Goal: Navigation & Orientation: Find specific page/section

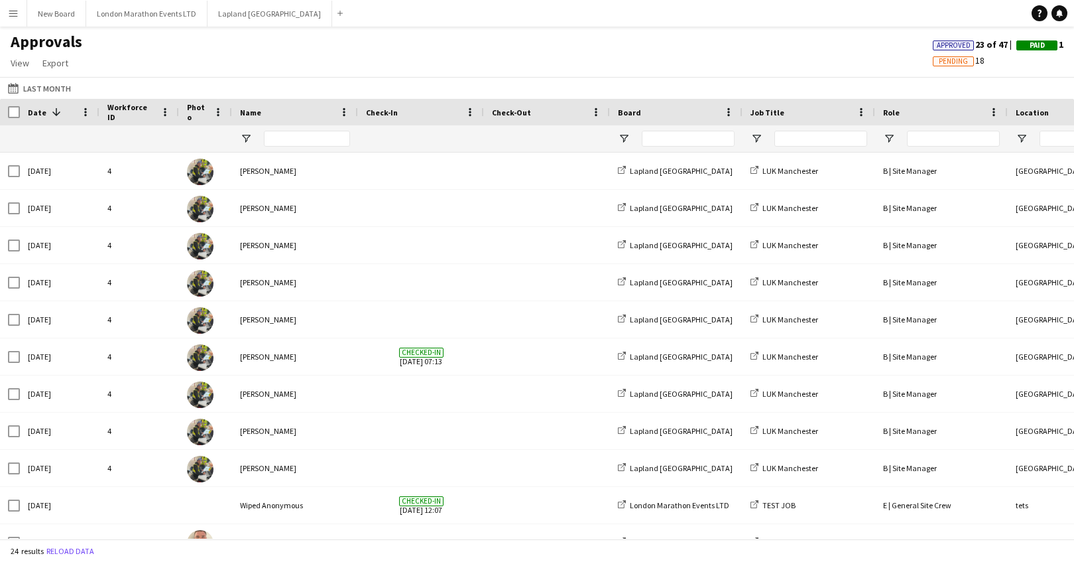
click at [6, 13] on button "Menu" at bounding box center [13, 13] width 27 height 27
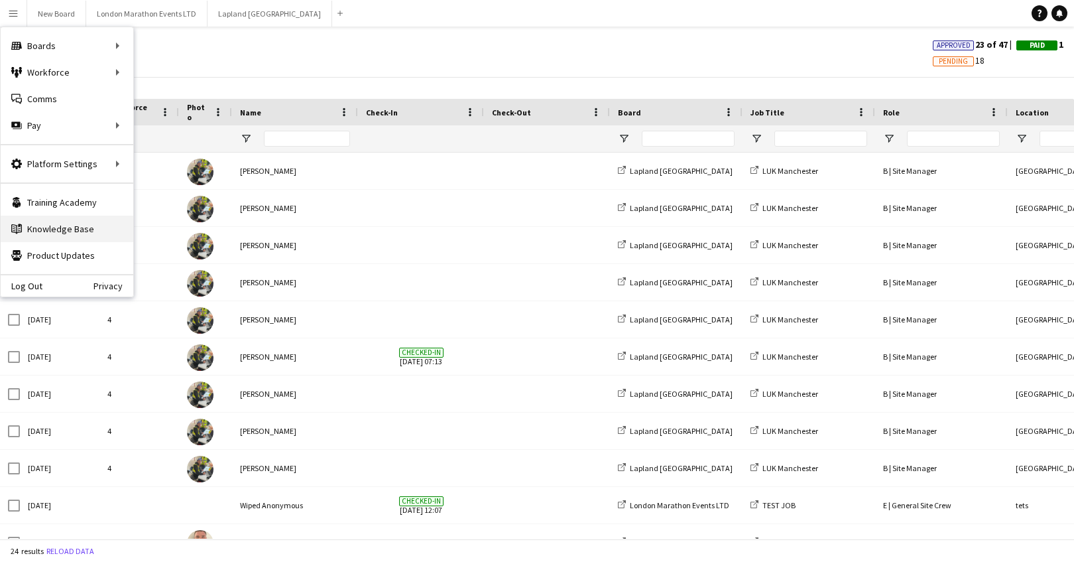
click at [70, 223] on link "Knowledge Base Knowledge Base" at bounding box center [67, 228] width 133 height 27
click at [331, 34] on div "Approvals View Customise view Customise filters Reset Filters Reset View Reset …" at bounding box center [537, 54] width 1074 height 45
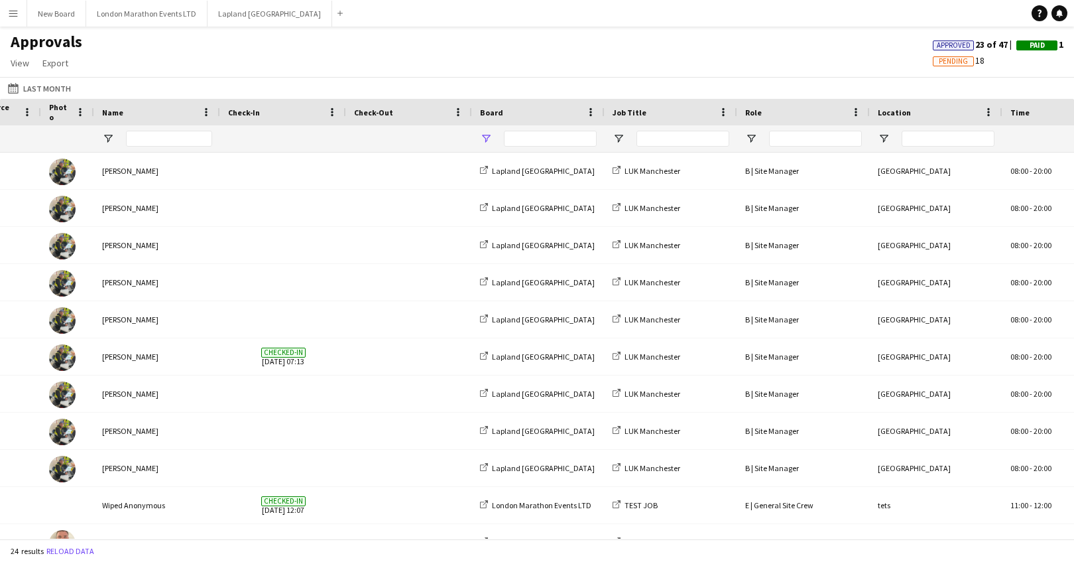
scroll to position [0, 173]
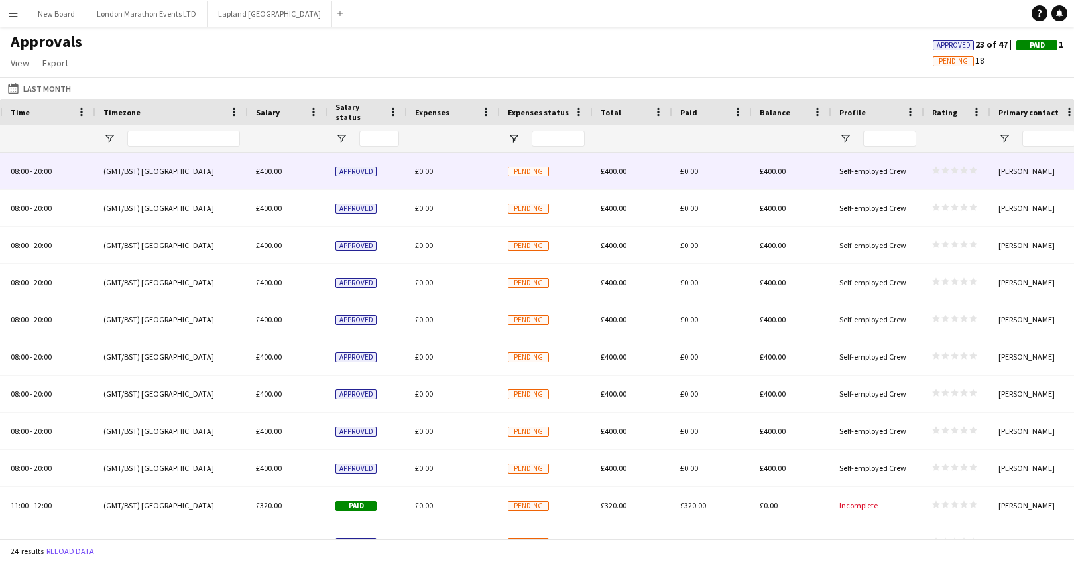
click at [522, 173] on span "Pending" at bounding box center [528, 171] width 41 height 10
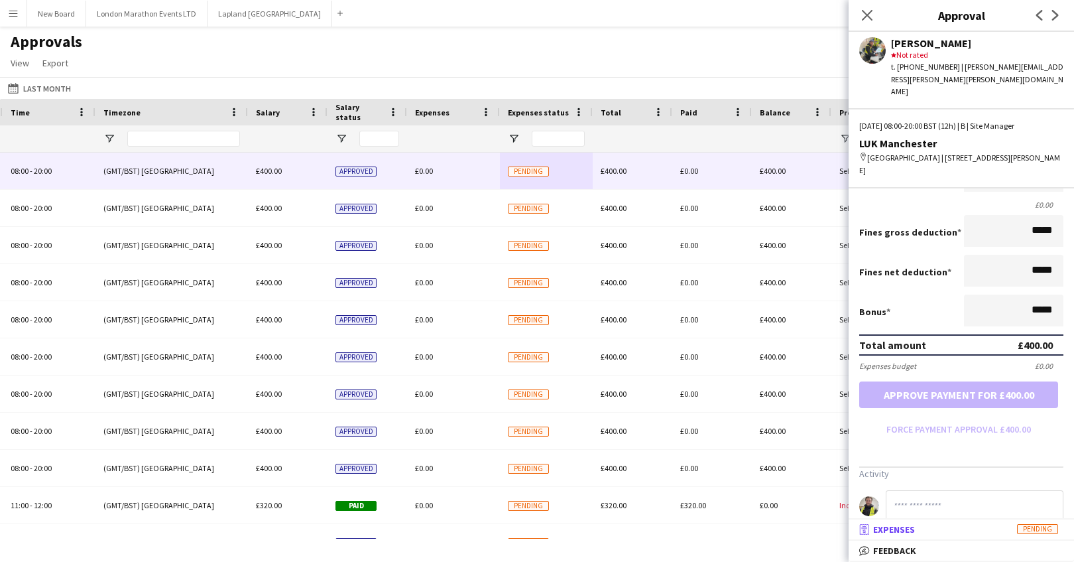
click at [922, 527] on mat-panel-title "receipt Expenses Pending" at bounding box center [959, 529] width 220 height 12
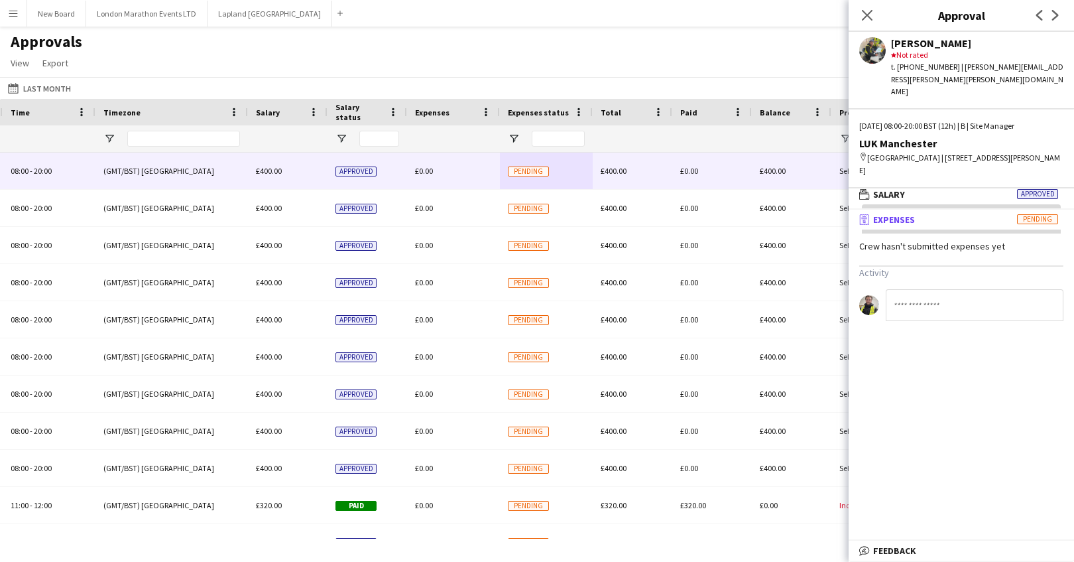
click at [988, 213] on mat-panel-title "receipt Expenses Pending" at bounding box center [959, 219] width 220 height 12
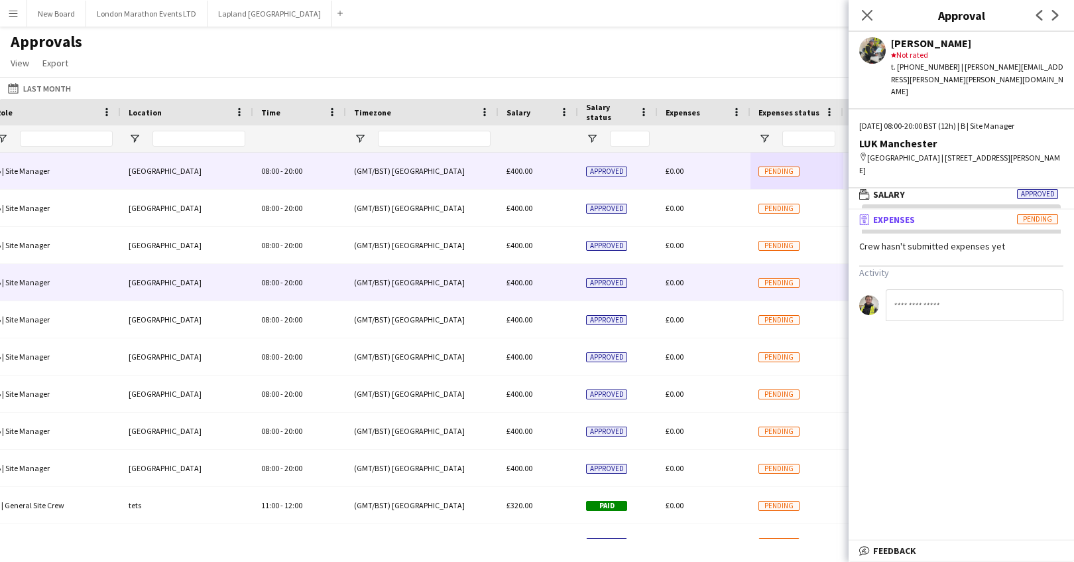
scroll to position [0, 768]
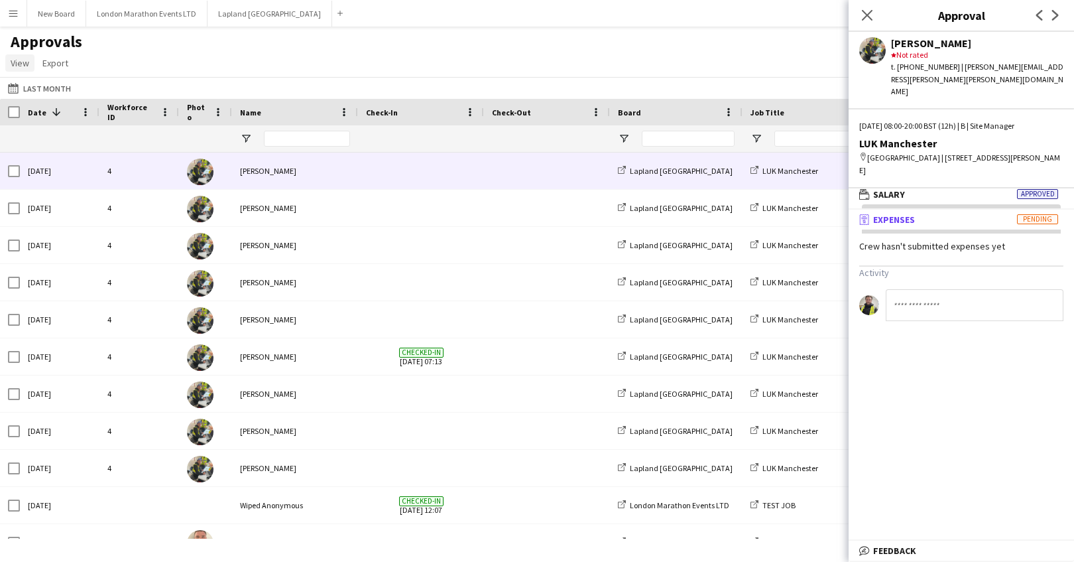
click at [22, 63] on span "View" at bounding box center [20, 63] width 19 height 12
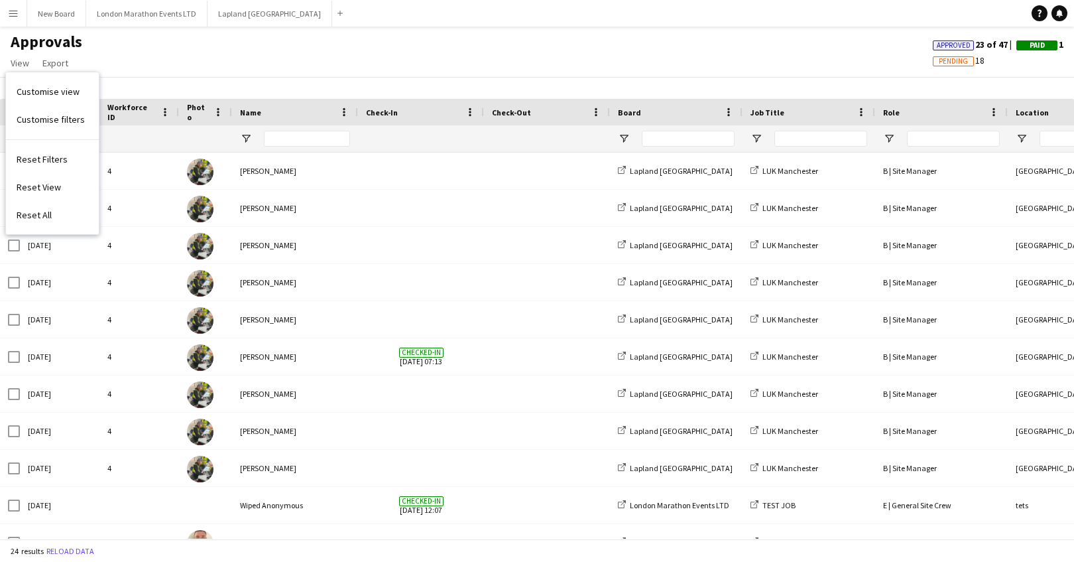
click at [164, 55] on div "Approvals View Customise view Customise filters Reset Filters Reset View Reset …" at bounding box center [537, 54] width 1074 height 45
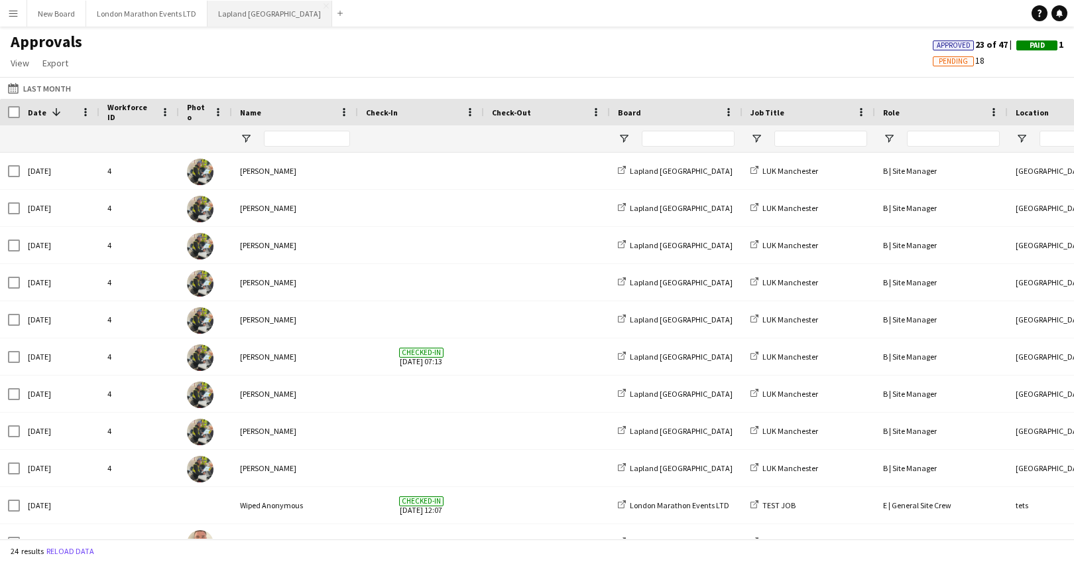
click at [212, 11] on button "Lapland UK Close" at bounding box center [270, 14] width 125 height 26
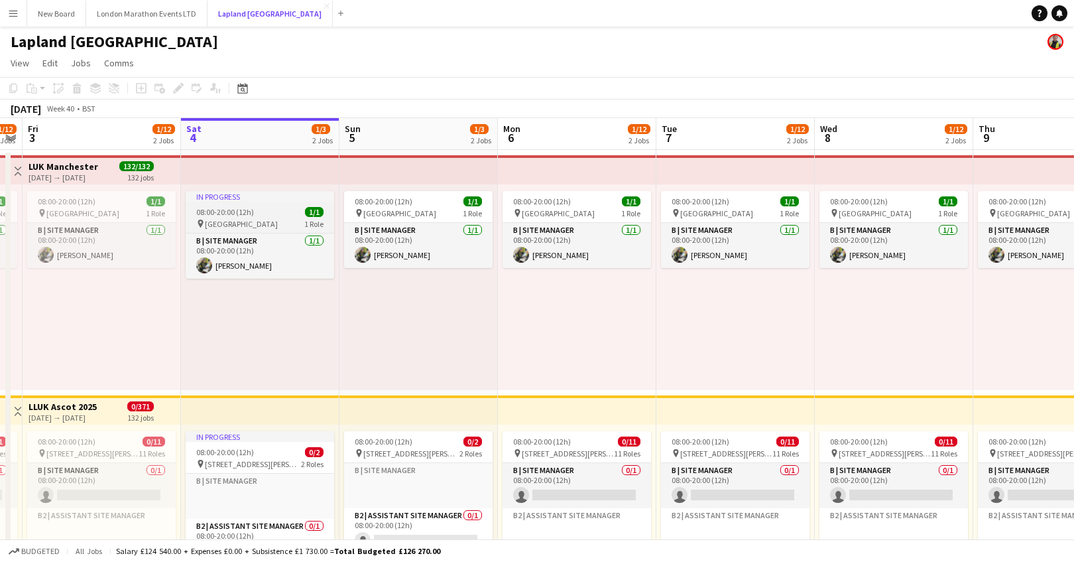
scroll to position [0, 444]
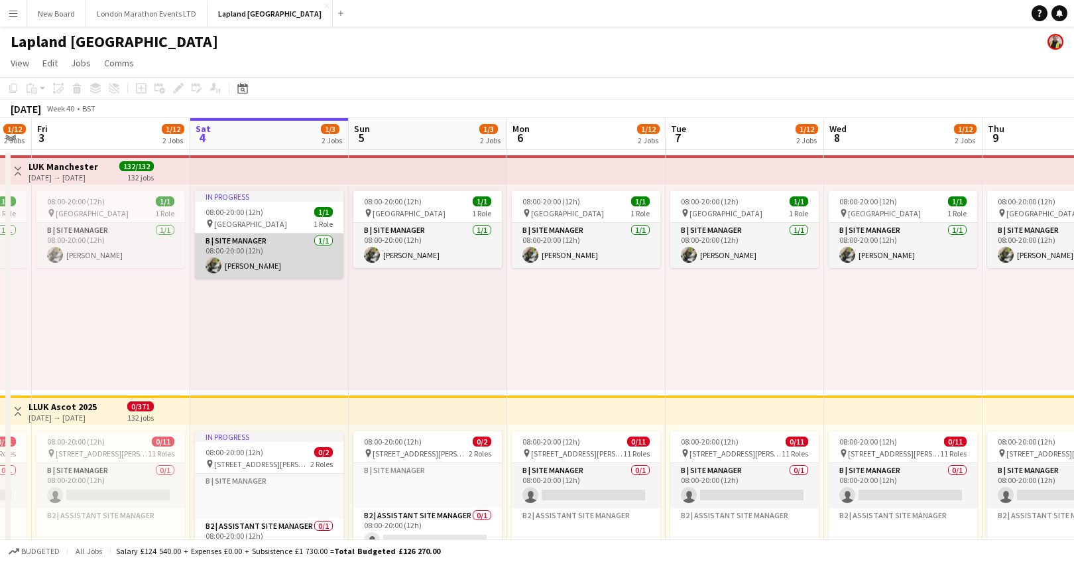
click at [294, 261] on app-card-role "B | Site Manager [DATE] 08:00-20:00 (12h) [PERSON_NAME]" at bounding box center [269, 255] width 149 height 45
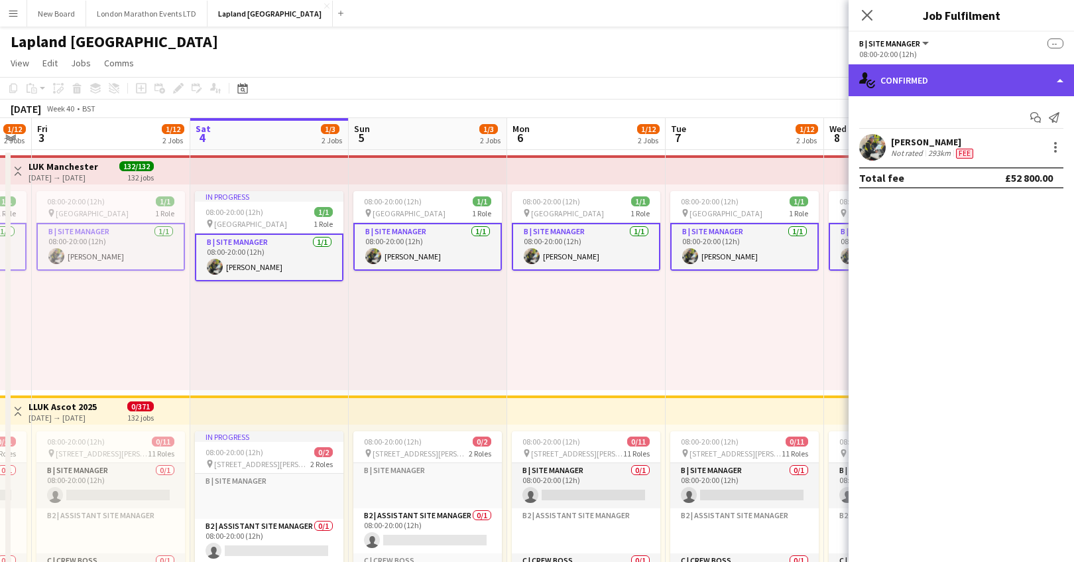
click at [1059, 84] on div "single-neutral-actions-check-2 Confirmed" at bounding box center [961, 80] width 225 height 32
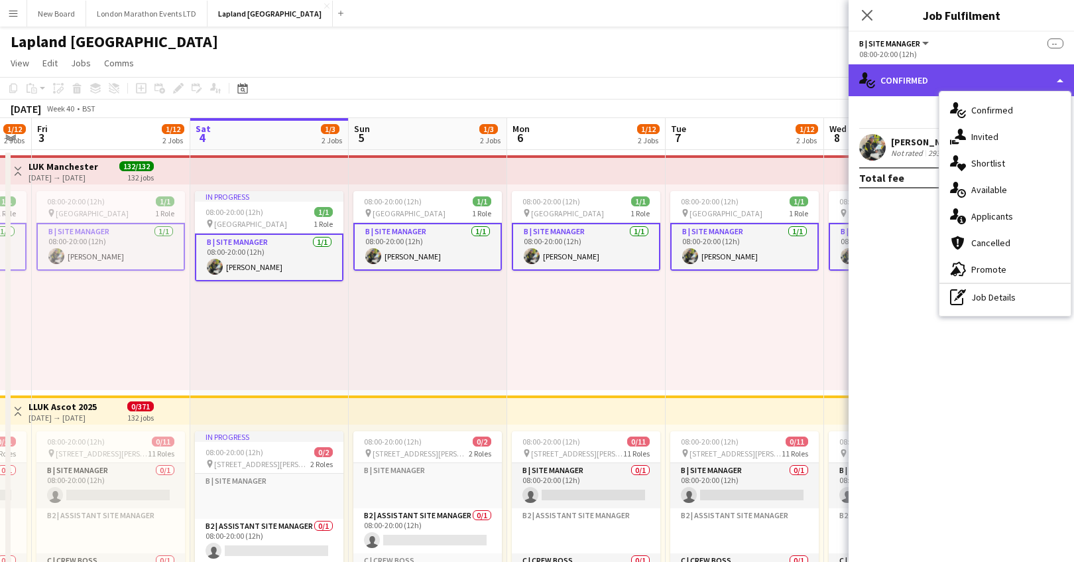
click at [1059, 84] on div "single-neutral-actions-check-2 Confirmed" at bounding box center [961, 80] width 225 height 32
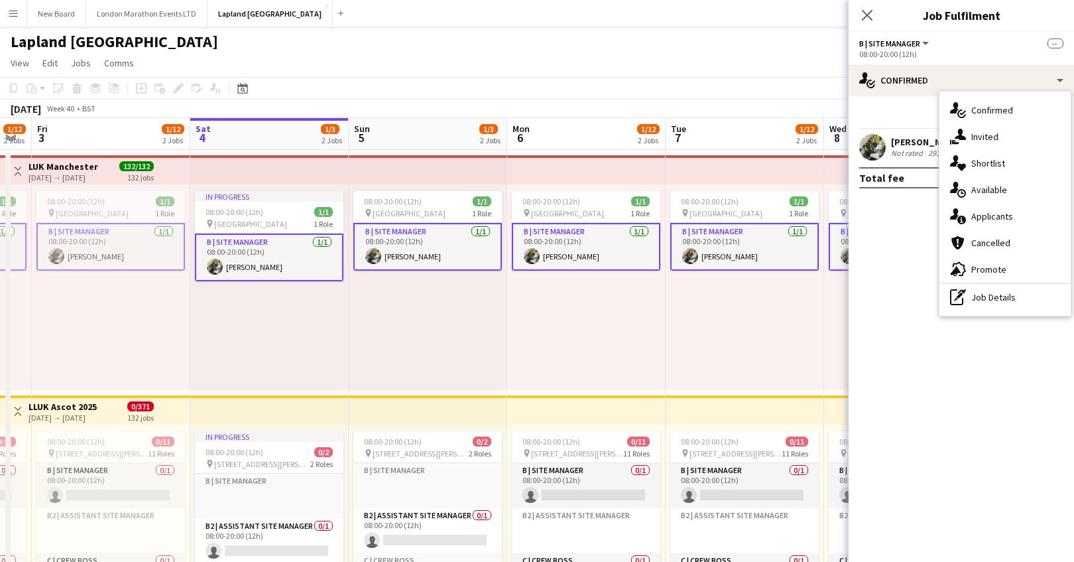
click at [22, 9] on button "Menu" at bounding box center [13, 13] width 27 height 27
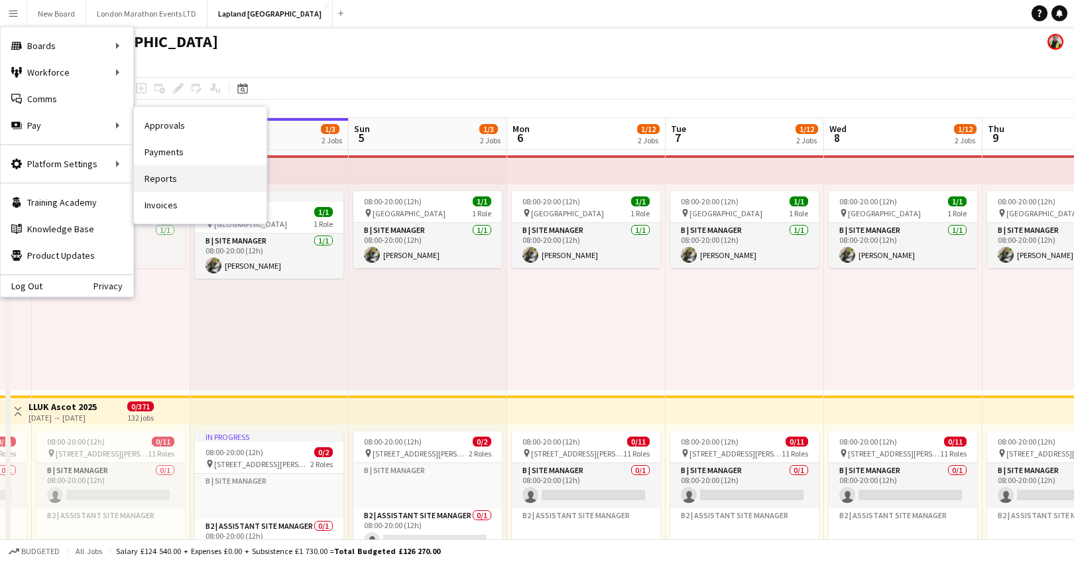
click at [206, 174] on link "Reports" at bounding box center [200, 178] width 133 height 27
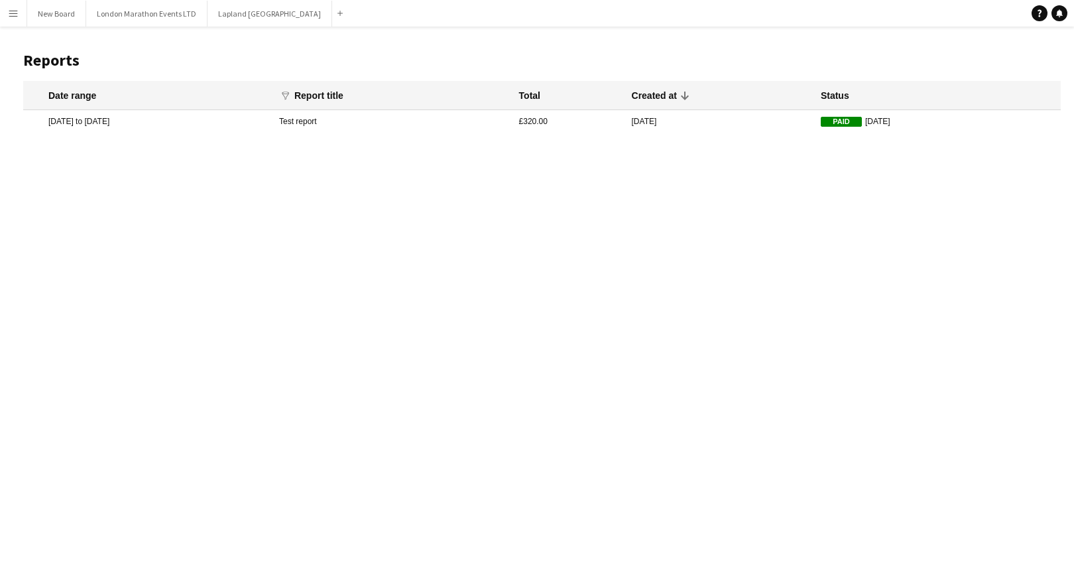
click at [13, 13] on app-icon "Menu" at bounding box center [13, 13] width 11 height 11
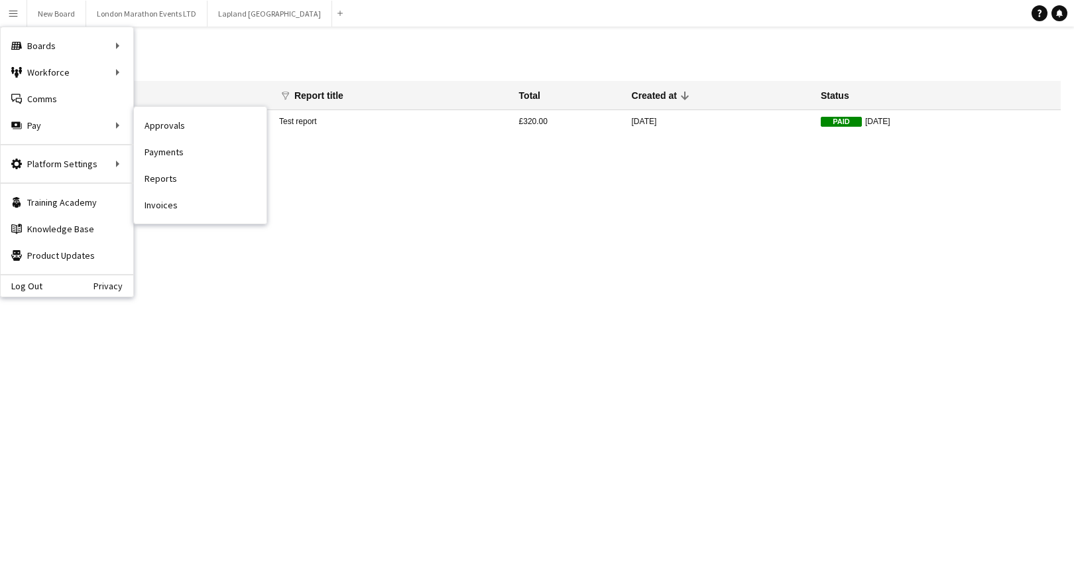
click at [167, 200] on link "Invoices" at bounding box center [200, 205] width 133 height 27
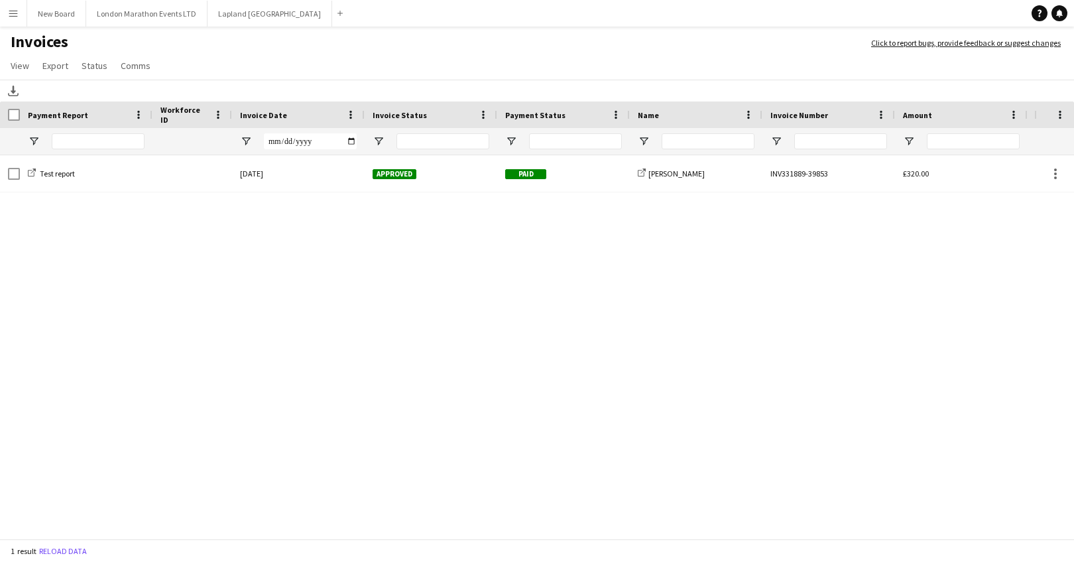
click at [15, 26] on button "Menu" at bounding box center [13, 13] width 27 height 27
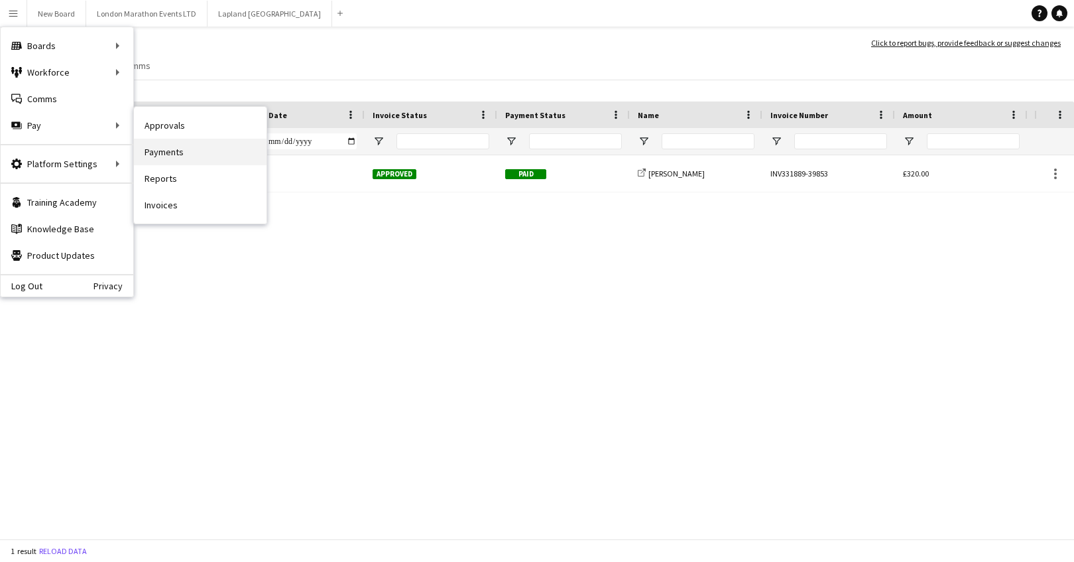
click at [196, 146] on link "Payments" at bounding box center [200, 152] width 133 height 27
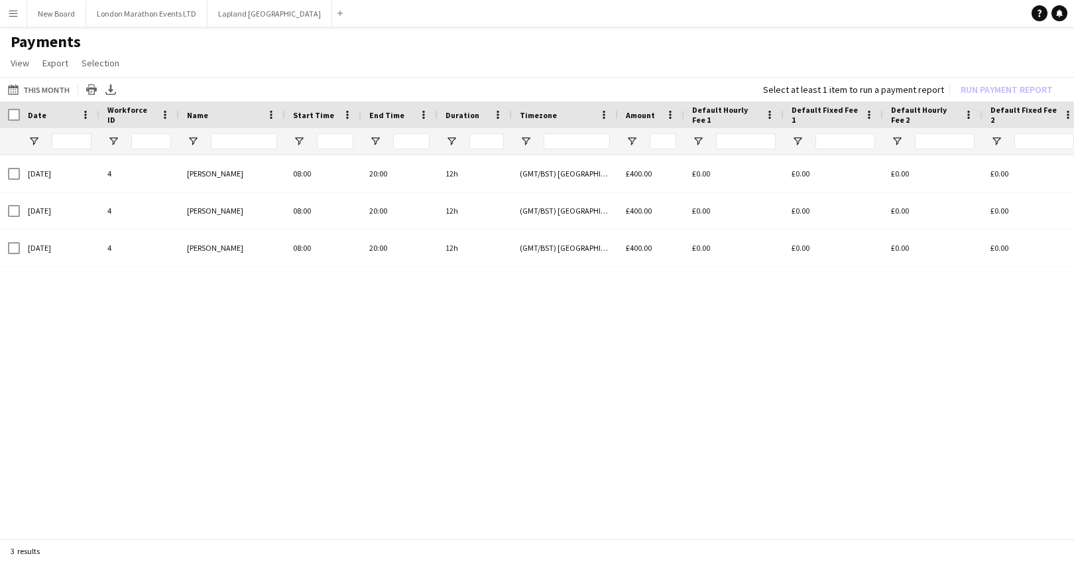
click at [18, 14] on app-icon "Menu" at bounding box center [13, 13] width 11 height 11
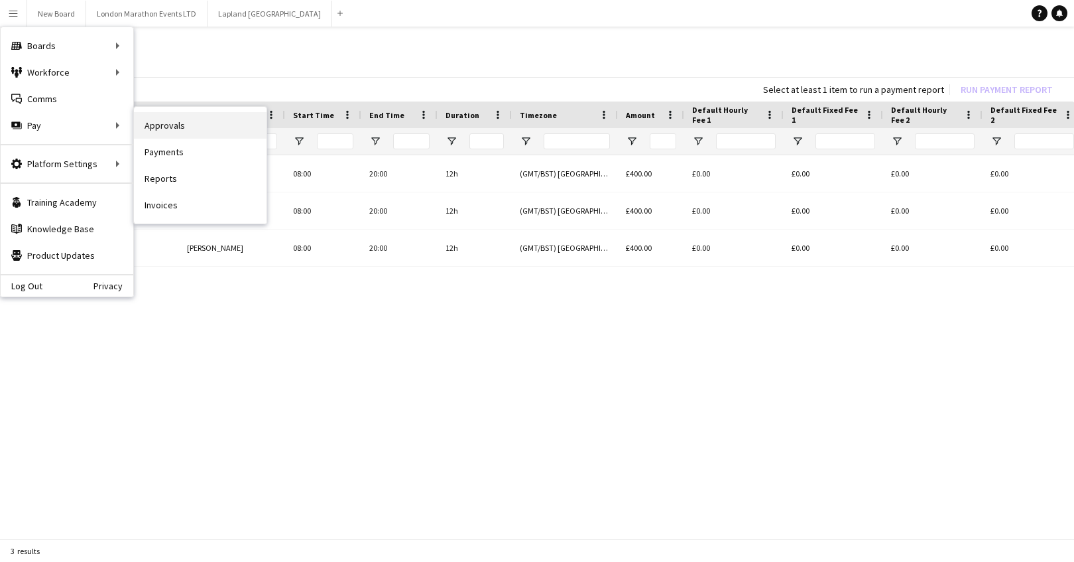
click at [190, 130] on link "Approvals" at bounding box center [200, 125] width 133 height 27
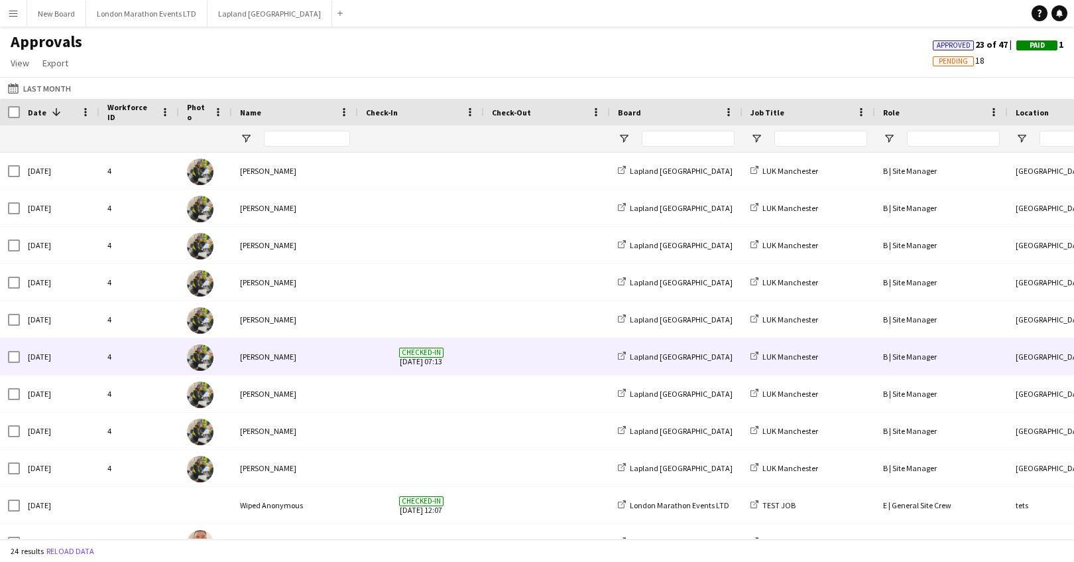
click at [178, 359] on div "4" at bounding box center [139, 356] width 80 height 36
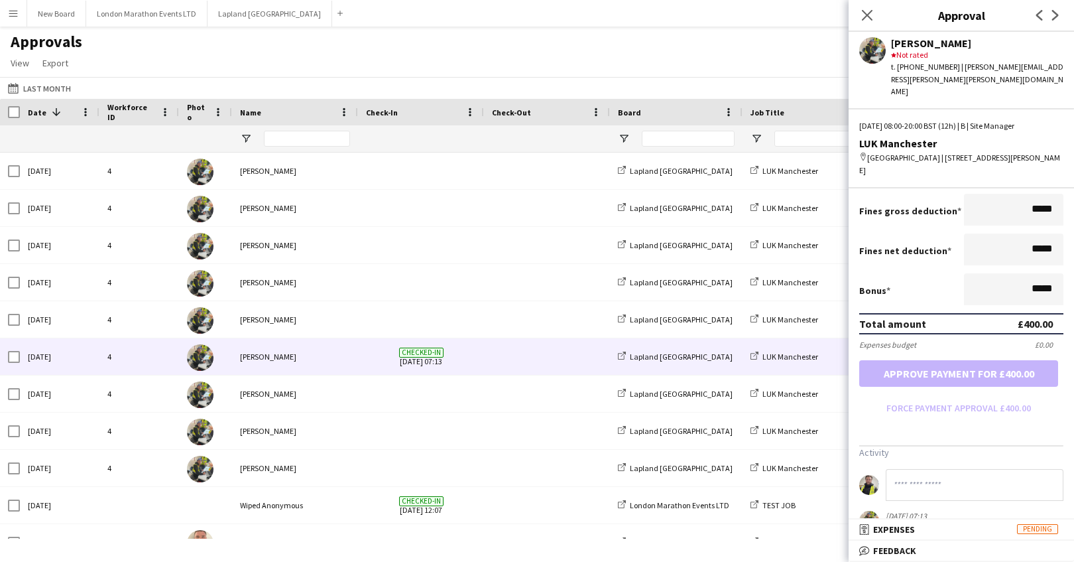
scroll to position [198, 0]
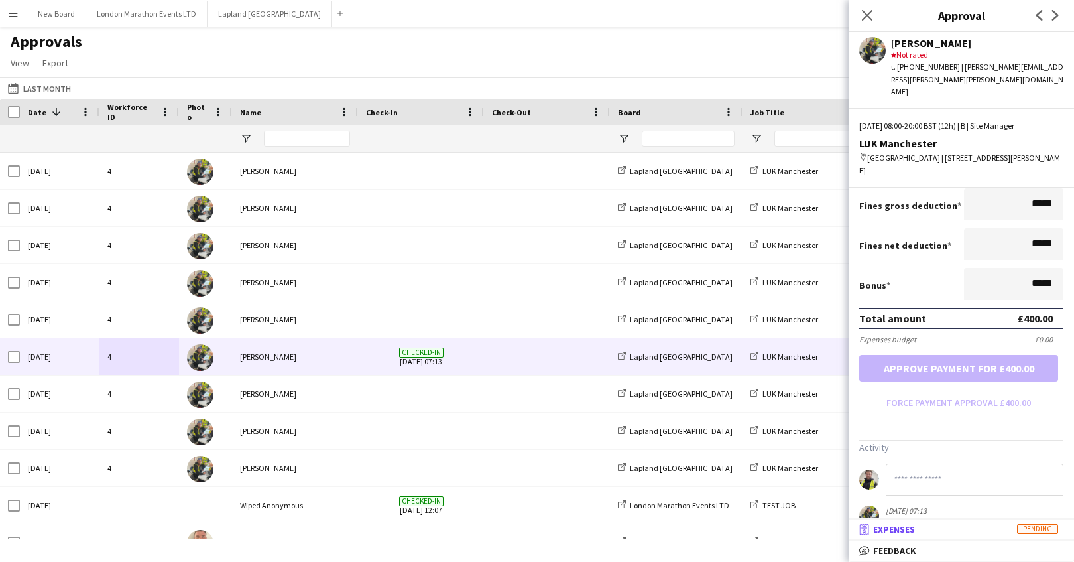
click at [934, 524] on mat-panel-title "receipt Expenses Pending" at bounding box center [959, 529] width 220 height 12
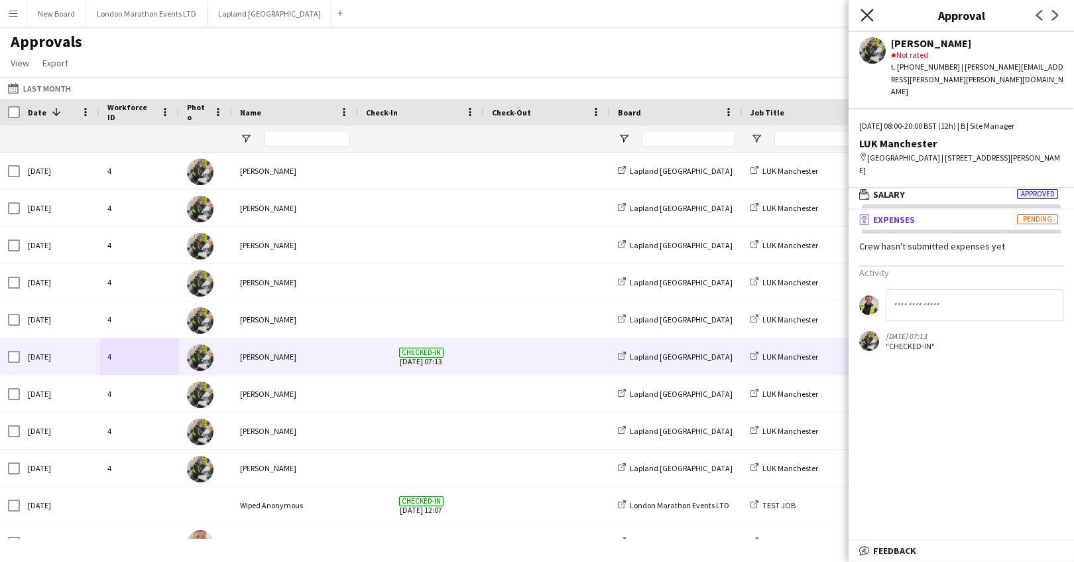
click at [867, 13] on icon at bounding box center [867, 15] width 13 height 13
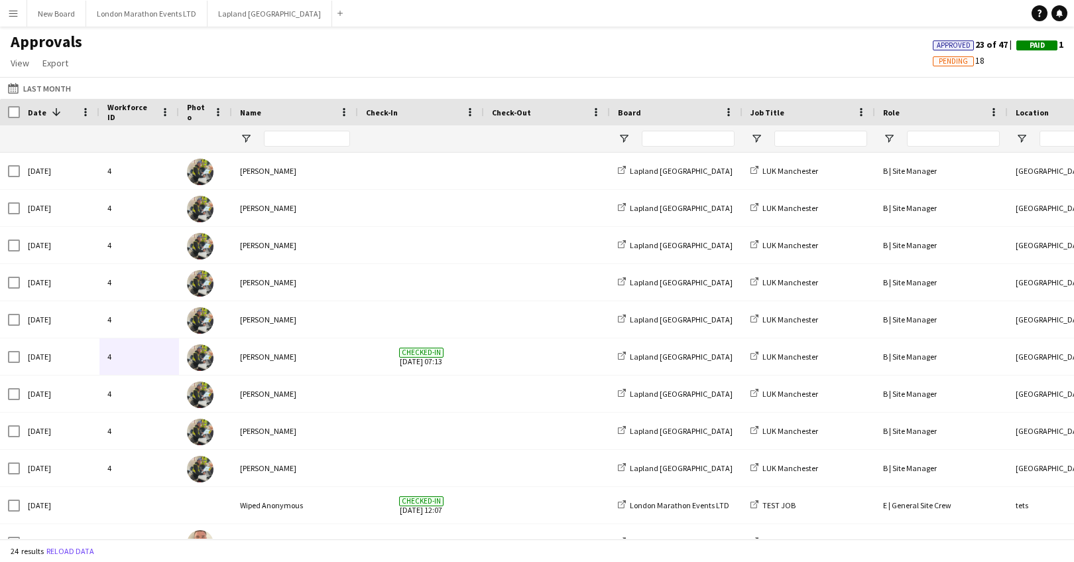
click at [955, 62] on span "Pending" at bounding box center [953, 61] width 29 height 9
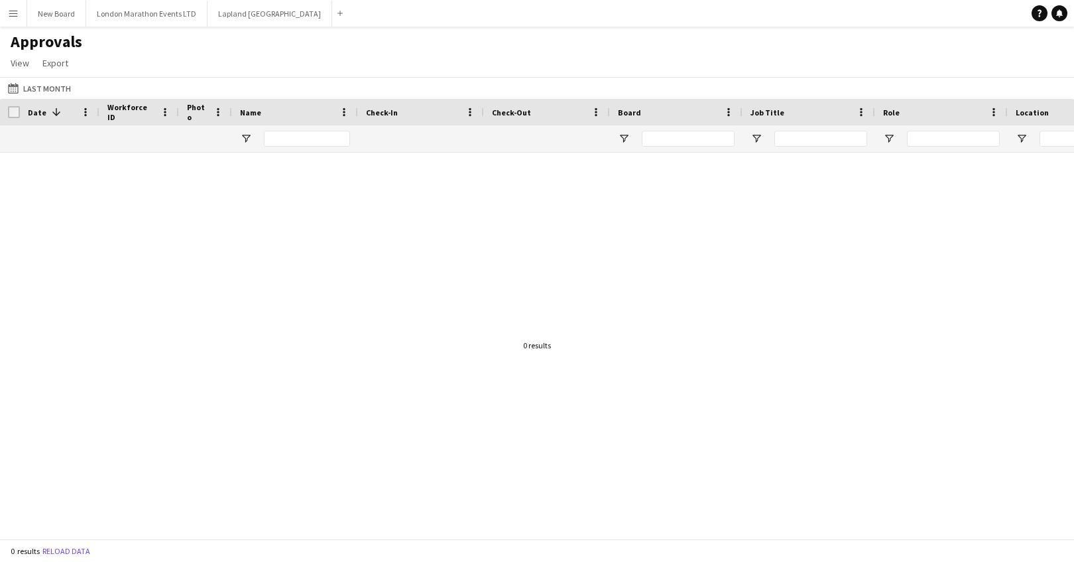
click at [15, 19] on button "Menu" at bounding box center [13, 13] width 27 height 27
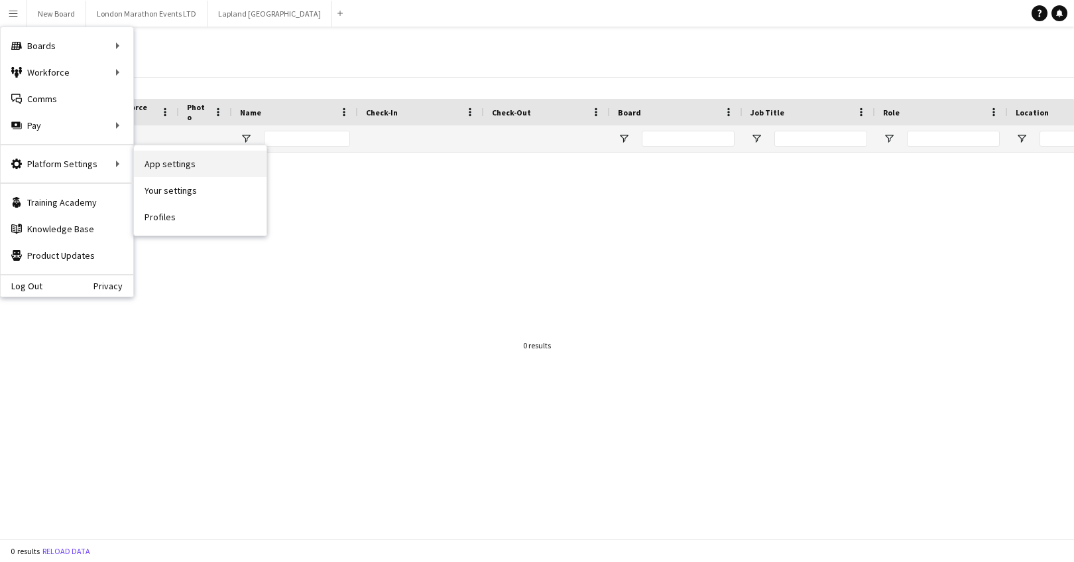
click at [208, 170] on link "App settings" at bounding box center [200, 163] width 133 height 27
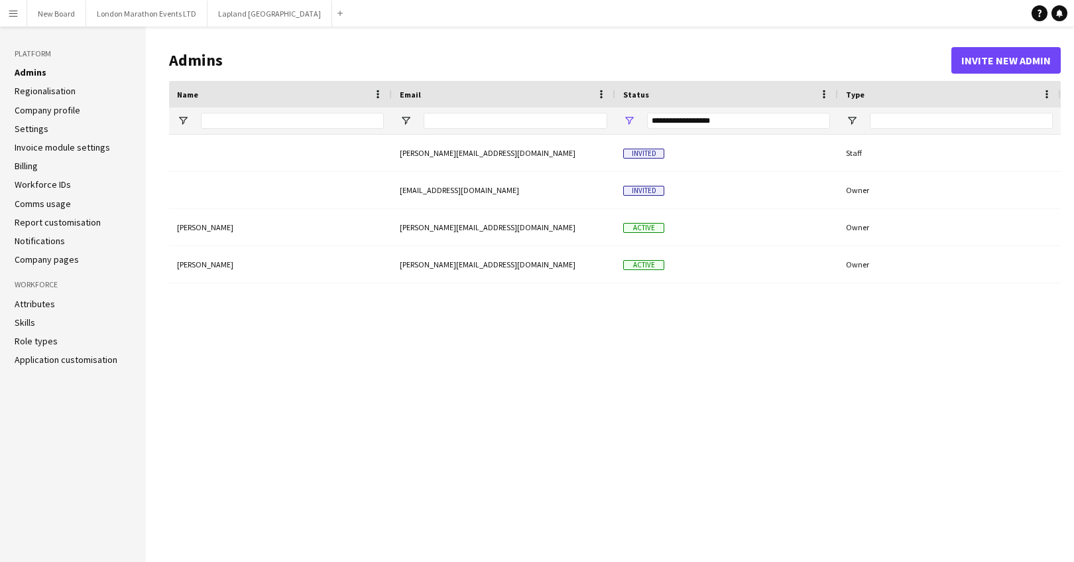
click at [39, 133] on link "Settings" at bounding box center [32, 129] width 34 height 12
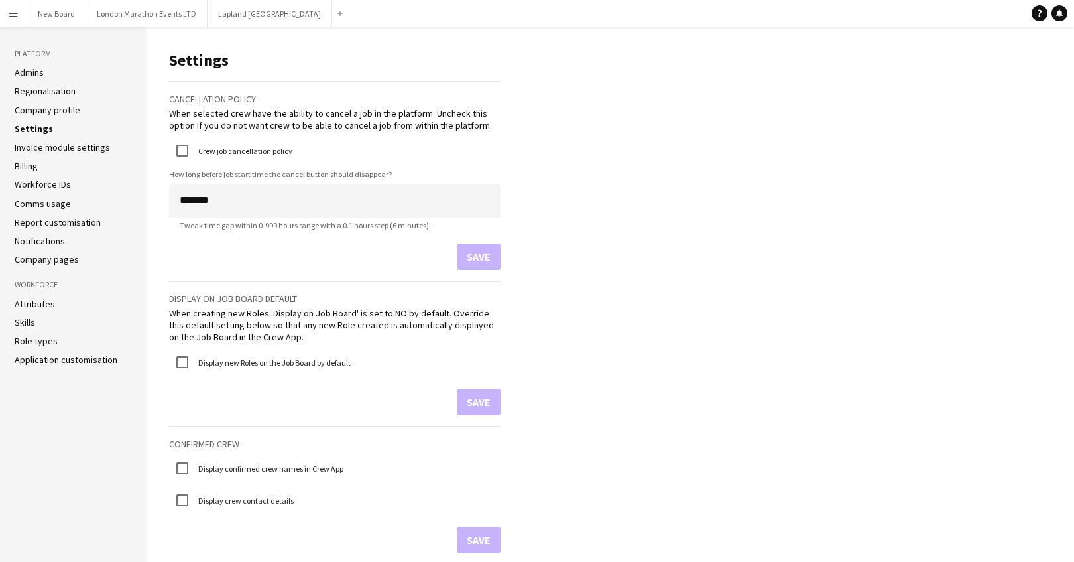
click at [32, 163] on link "Billing" at bounding box center [26, 166] width 23 height 12
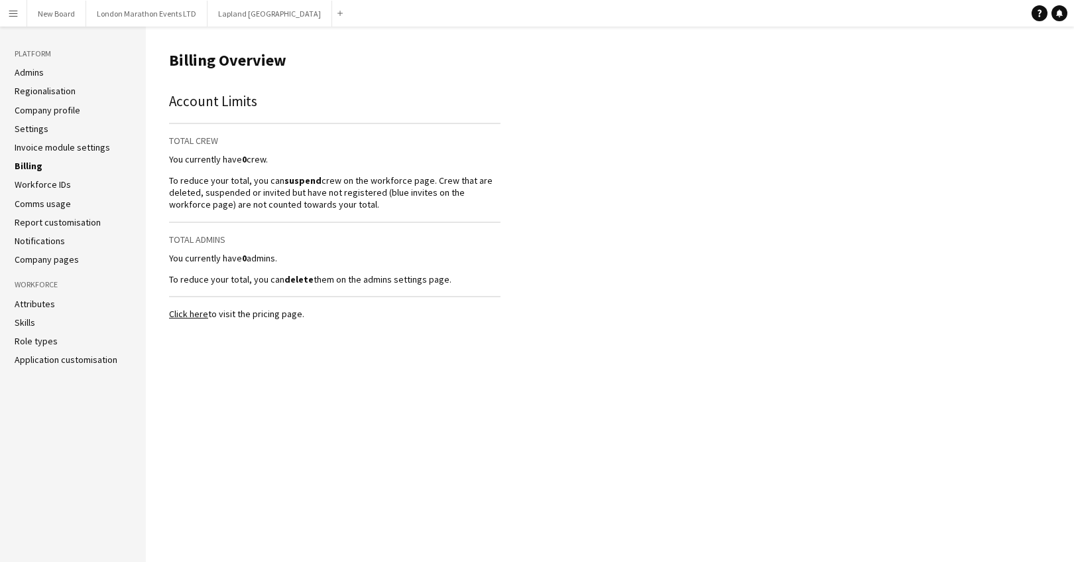
click at [34, 181] on link "Workforce IDs" at bounding box center [43, 184] width 56 height 12
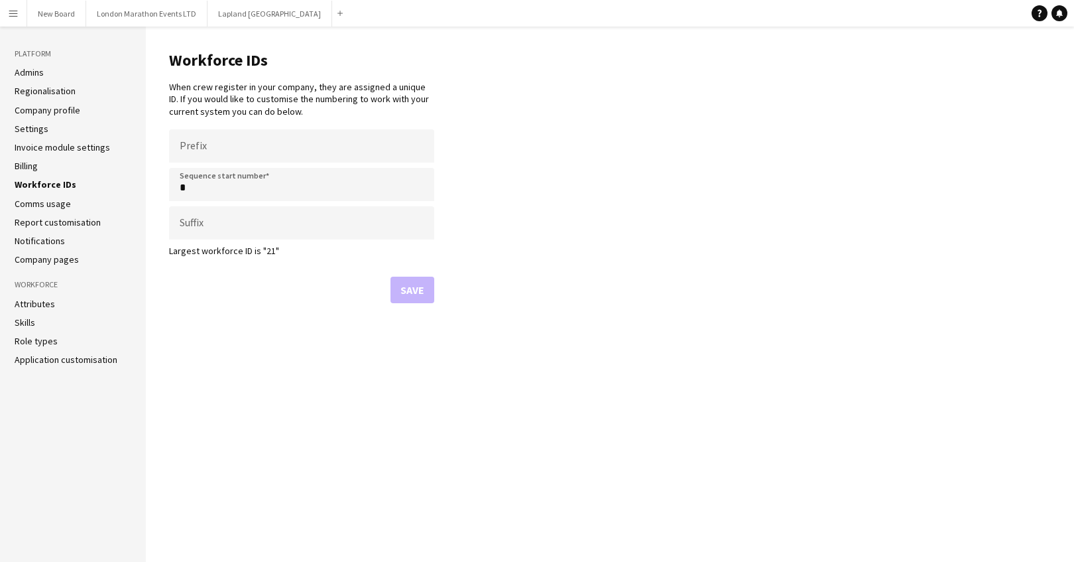
click at [38, 152] on link "Invoice module settings" at bounding box center [62, 147] width 95 height 12
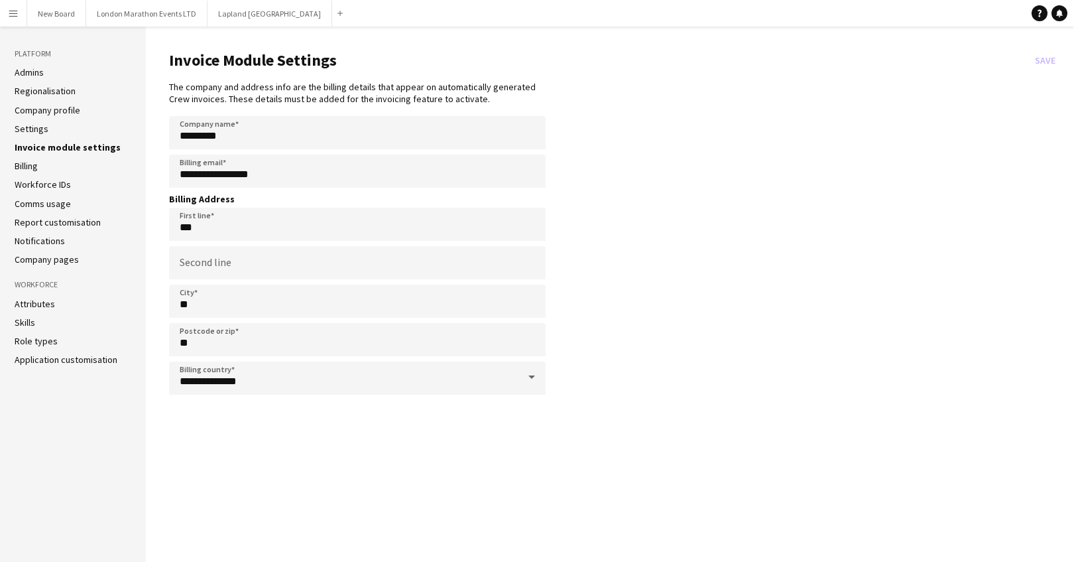
click at [29, 125] on link "Settings" at bounding box center [32, 129] width 34 height 12
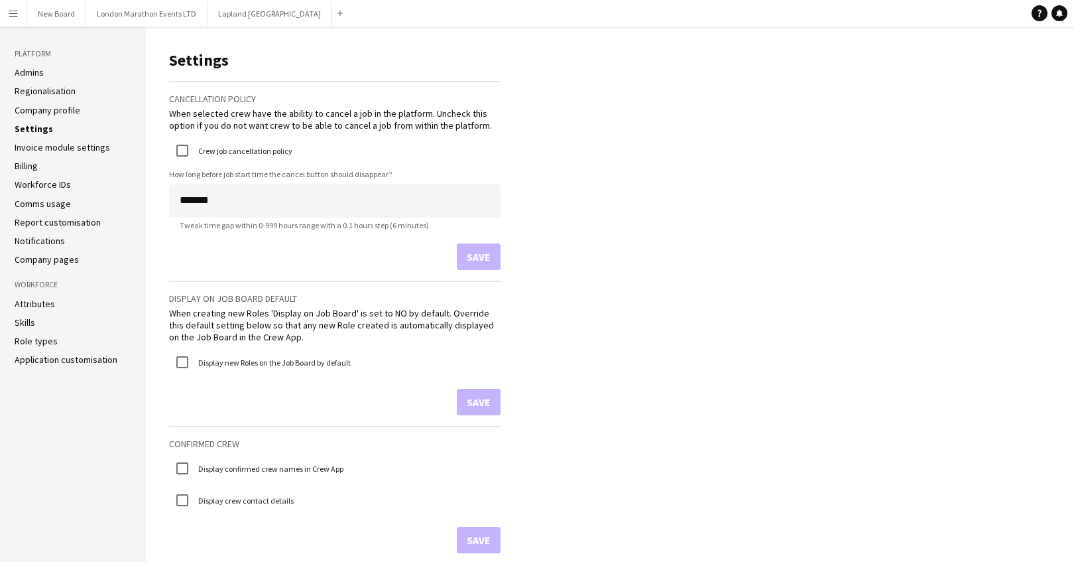
click at [28, 106] on link "Company profile" at bounding box center [48, 110] width 66 height 12
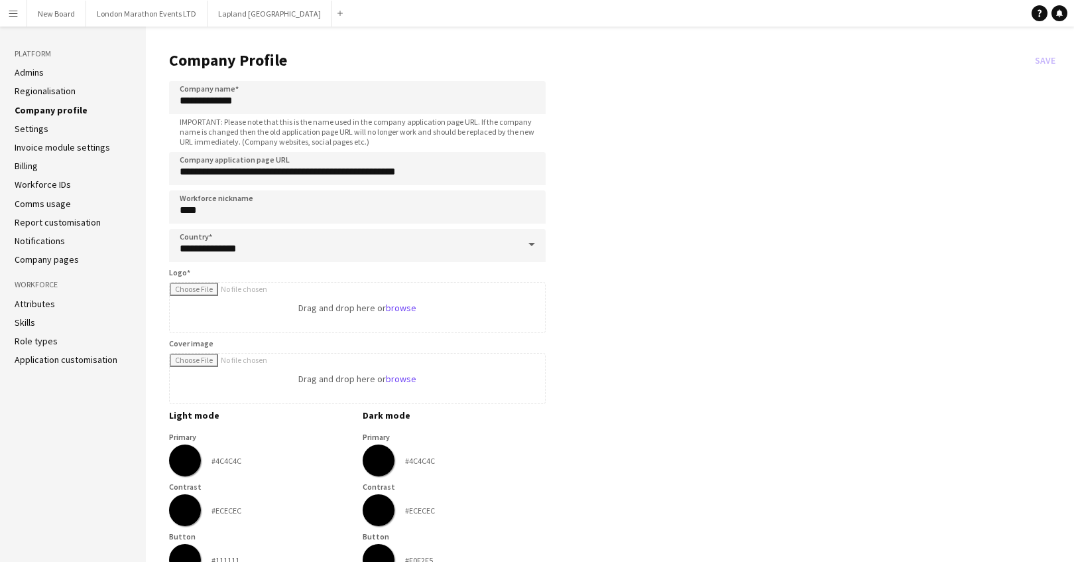
click at [33, 345] on link "Role types" at bounding box center [36, 341] width 43 height 12
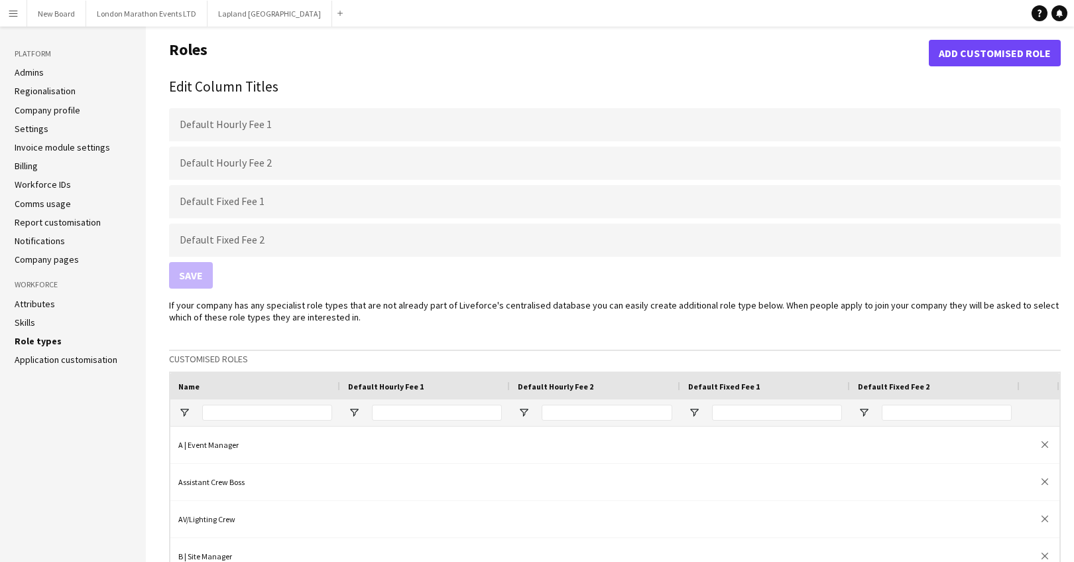
click at [34, 359] on link "Application customisation" at bounding box center [66, 359] width 103 height 12
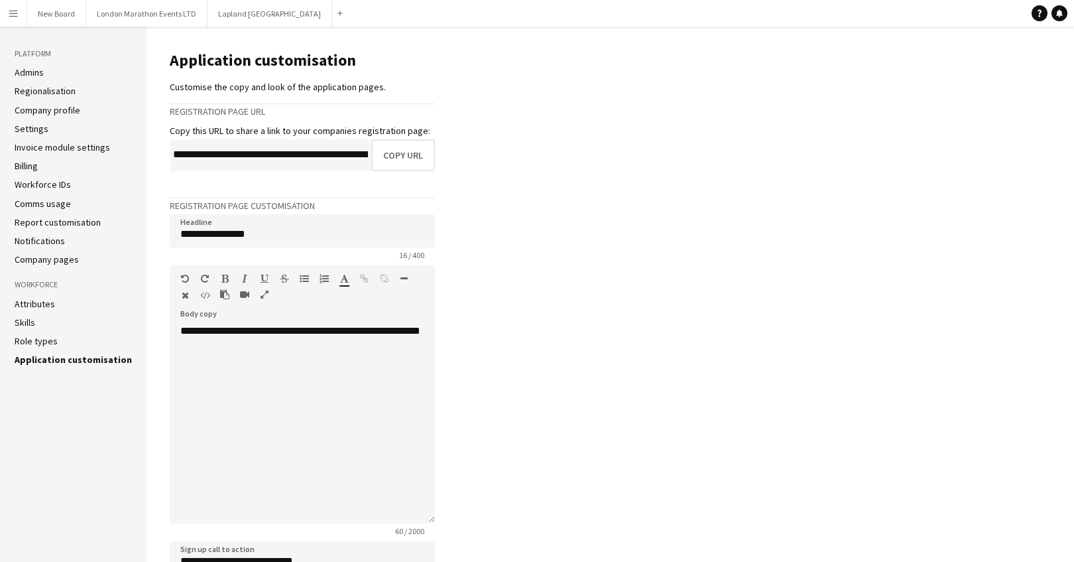
click at [34, 318] on li "Skills" at bounding box center [73, 322] width 117 height 12
click at [38, 263] on link "Company pages" at bounding box center [47, 259] width 64 height 12
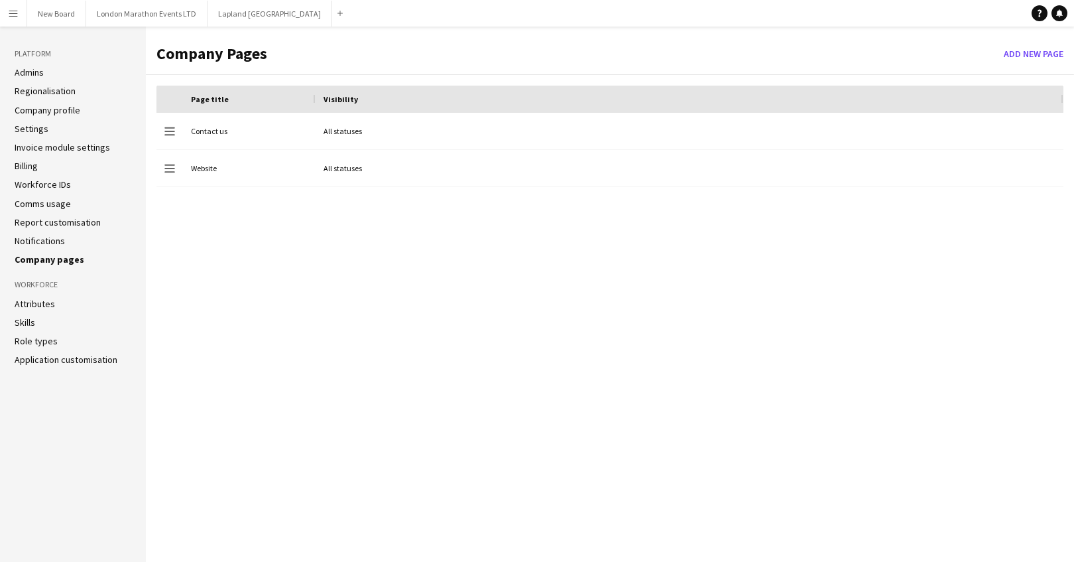
click at [38, 241] on link "Notifications" at bounding box center [40, 241] width 50 height 12
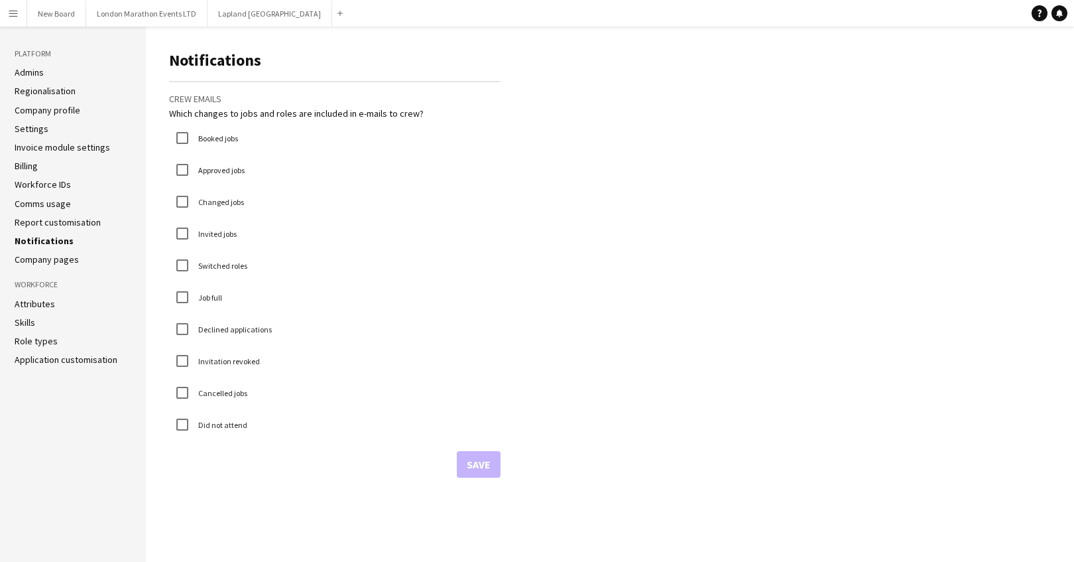
click at [41, 222] on link "Report customisation" at bounding box center [58, 222] width 86 height 12
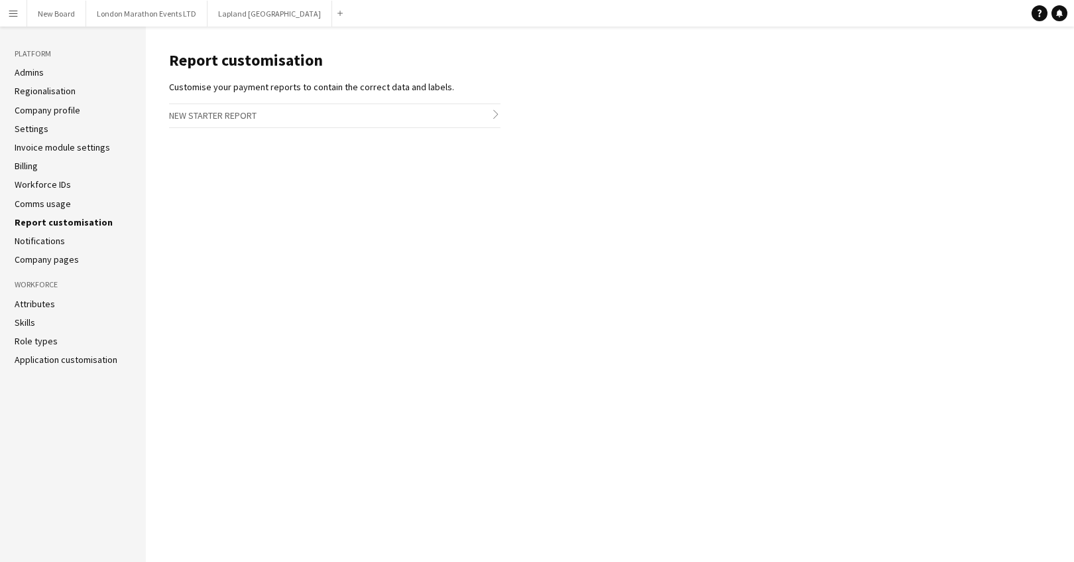
click at [46, 206] on link "Comms usage" at bounding box center [43, 204] width 56 height 12
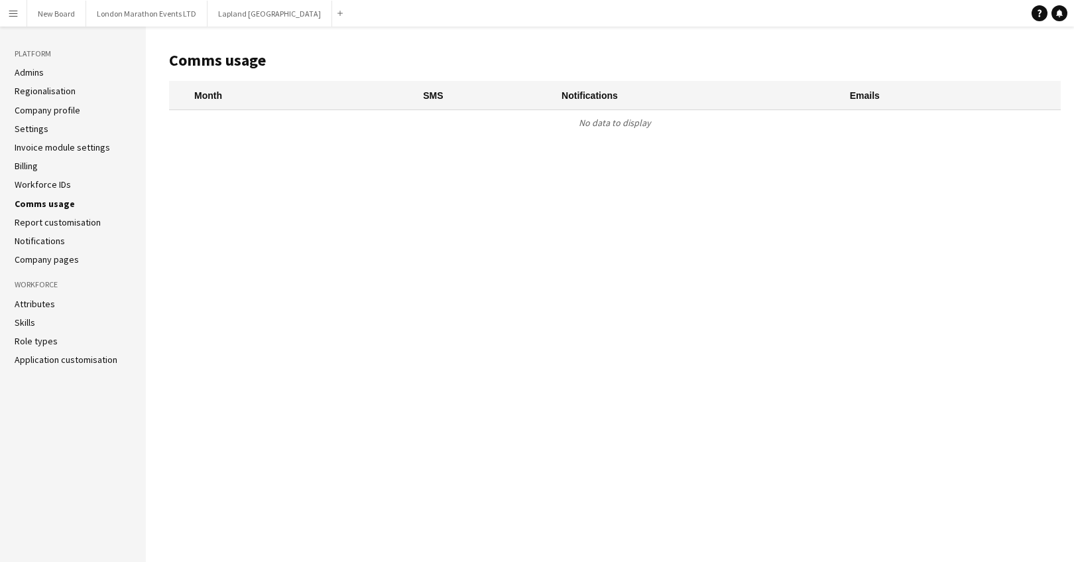
click at [45, 178] on link "Workforce IDs" at bounding box center [43, 184] width 56 height 12
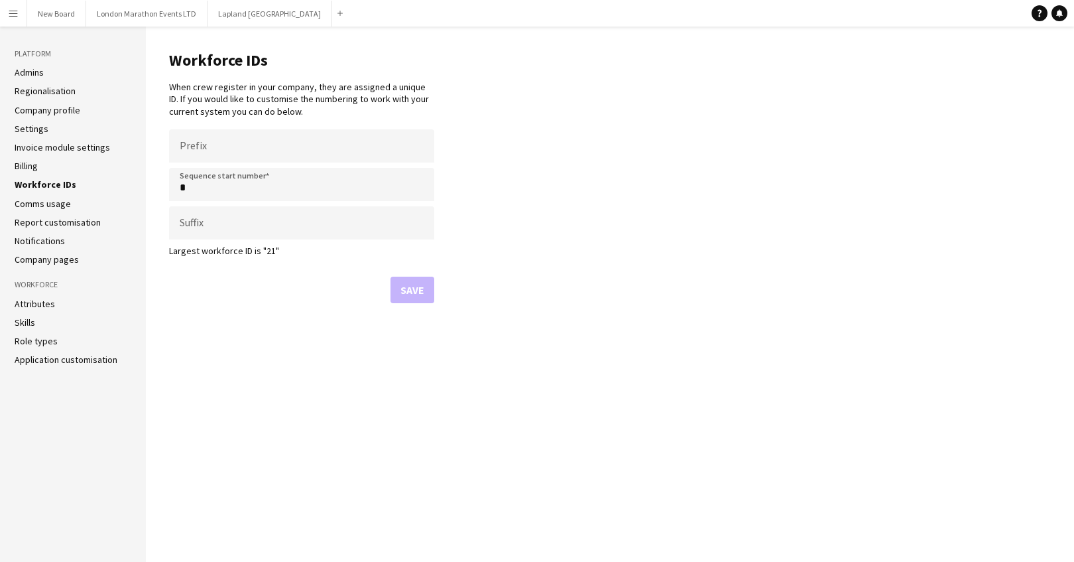
click at [23, 162] on link "Billing" at bounding box center [26, 166] width 23 height 12
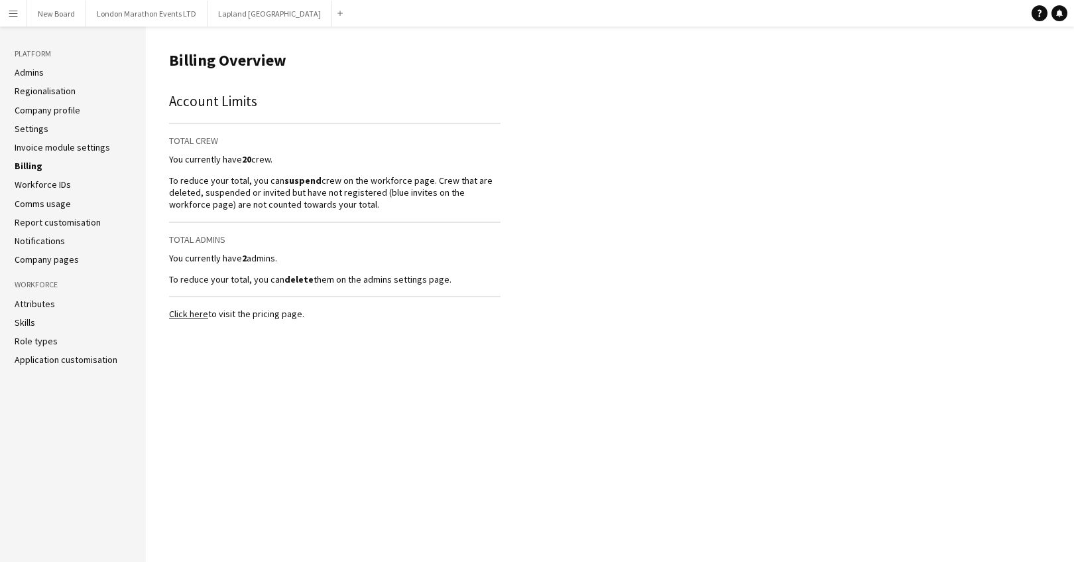
click at [19, 142] on link "Invoice module settings" at bounding box center [62, 147] width 95 height 12
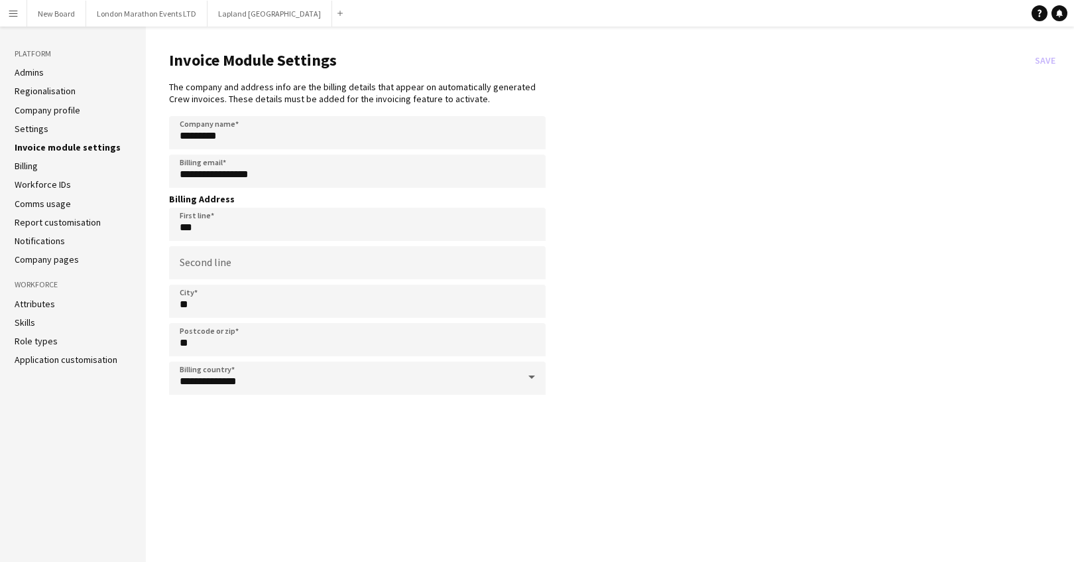
click at [32, 131] on link "Settings" at bounding box center [32, 129] width 34 height 12
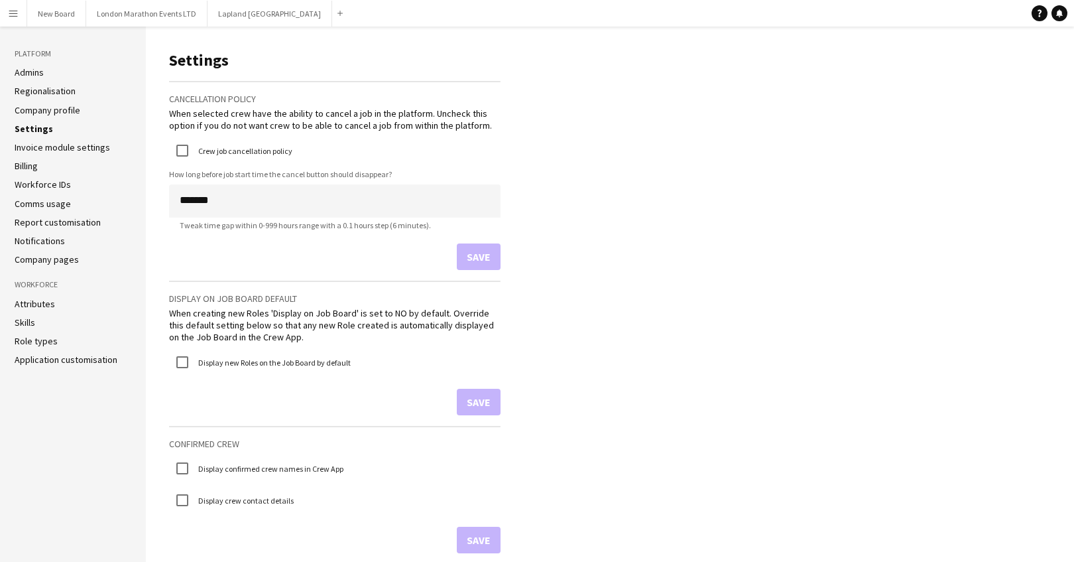
click at [11, 8] on app-icon "Menu" at bounding box center [13, 13] width 11 height 11
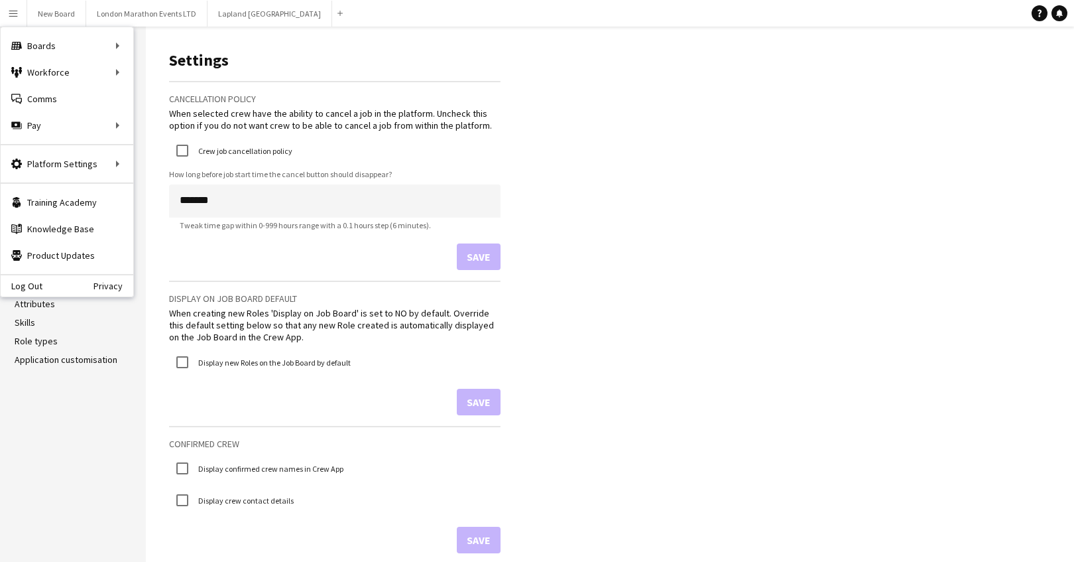
click at [483, 66] on h1 "Settings" at bounding box center [334, 60] width 331 height 20
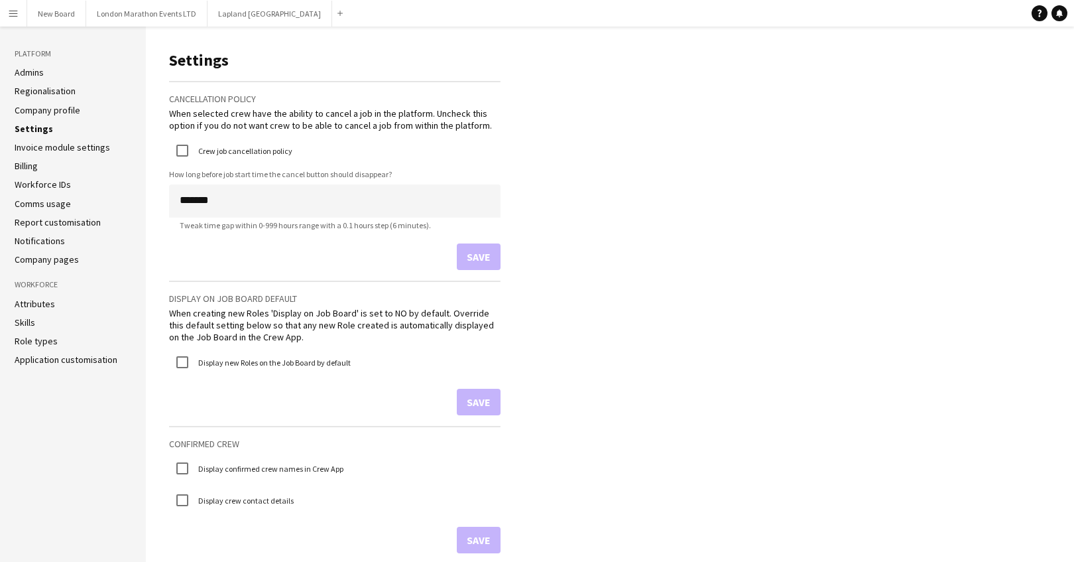
click at [39, 130] on link "Settings" at bounding box center [34, 129] width 38 height 12
click at [60, 357] on link "Application customisation" at bounding box center [66, 359] width 103 height 12
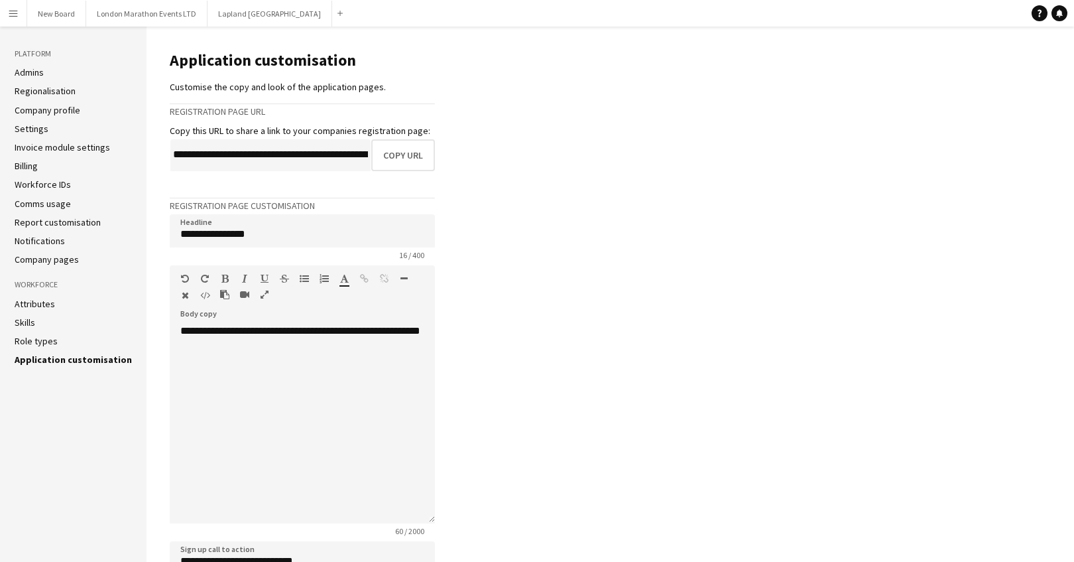
click at [33, 76] on link "Admins" at bounding box center [29, 72] width 29 height 12
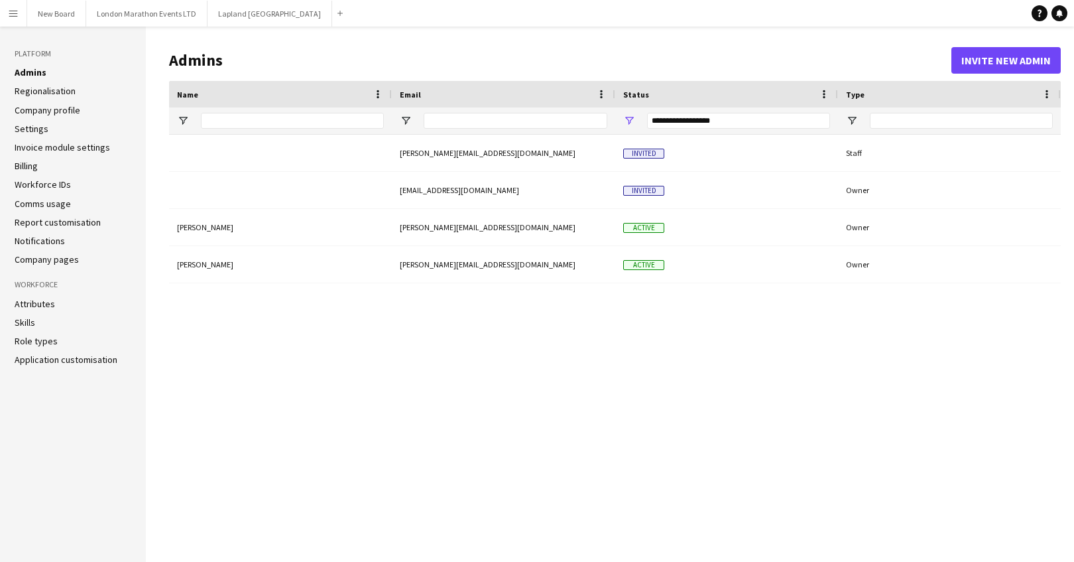
click at [47, 129] on li "Settings" at bounding box center [73, 129] width 117 height 12
click at [34, 129] on link "Settings" at bounding box center [32, 129] width 34 height 12
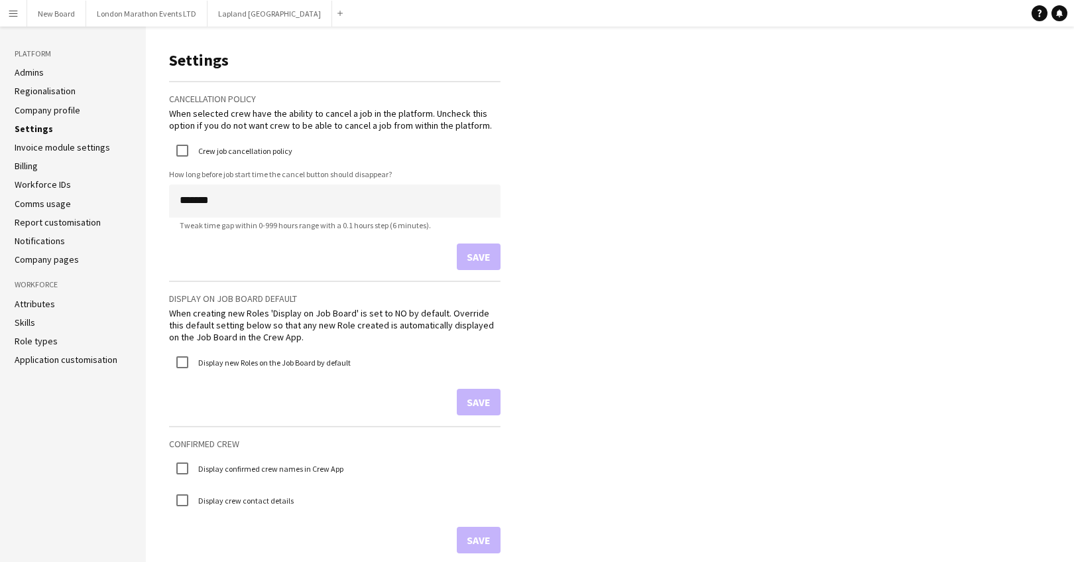
click at [26, 165] on link "Billing" at bounding box center [26, 166] width 23 height 12
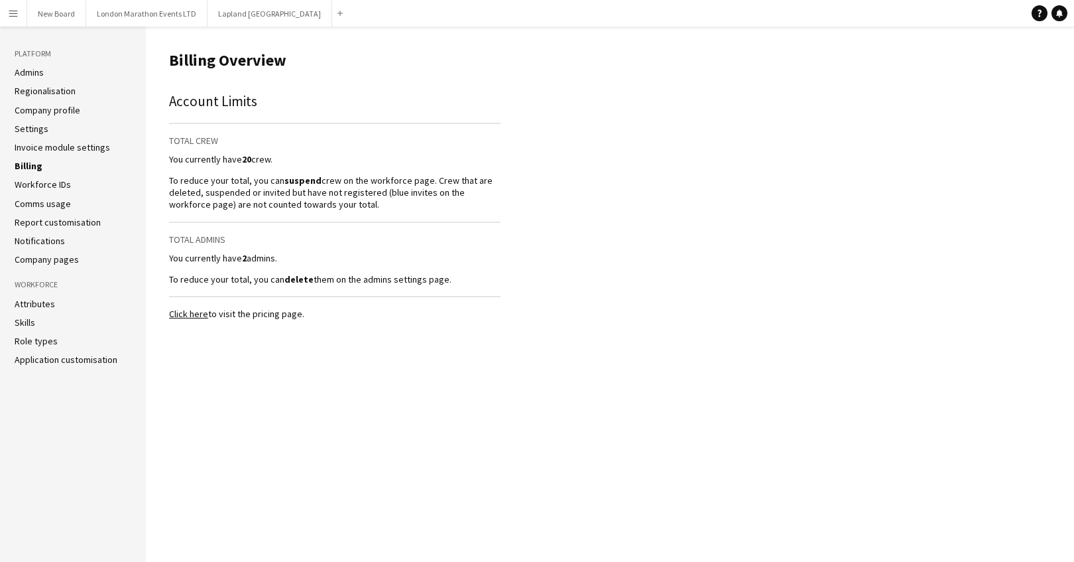
click at [23, 222] on link "Report customisation" at bounding box center [58, 222] width 86 height 12
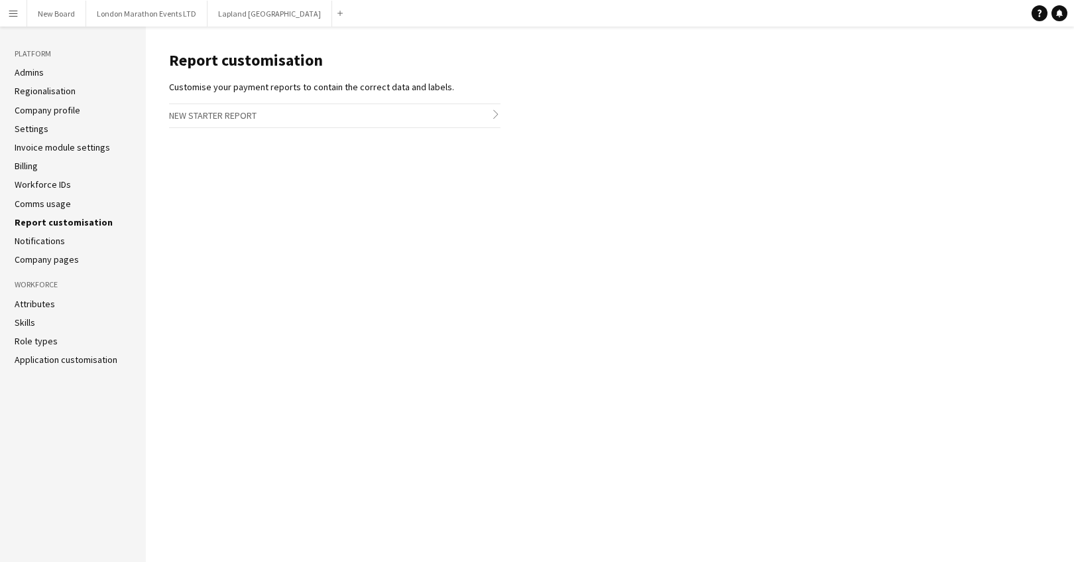
click at [27, 241] on link "Notifications" at bounding box center [40, 241] width 50 height 12
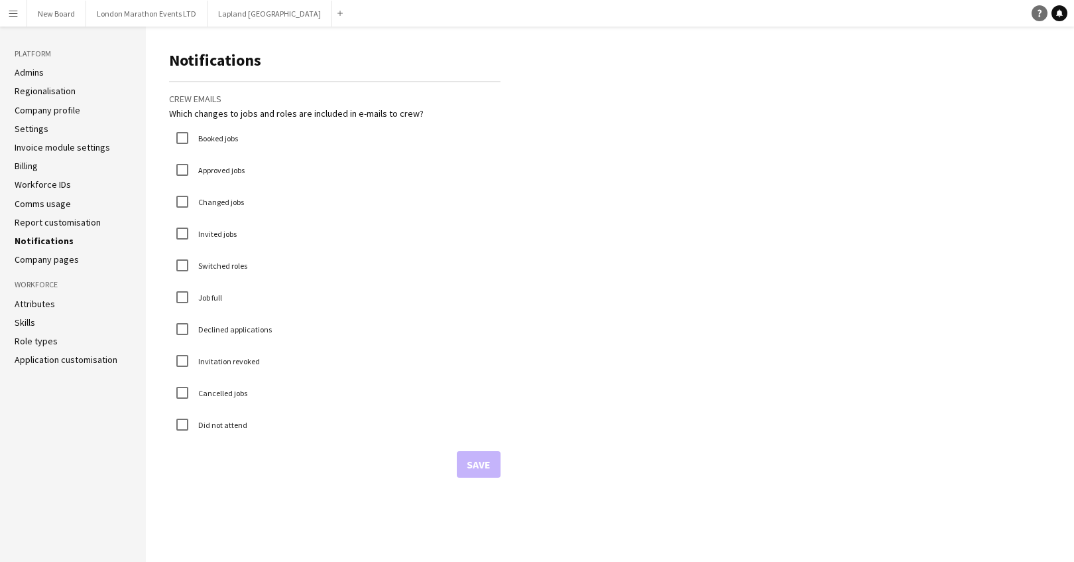
click at [1036, 11] on icon "Help" at bounding box center [1040, 13] width 8 height 8
click at [224, 13] on button "Lapland UK Close" at bounding box center [270, 14] width 125 height 26
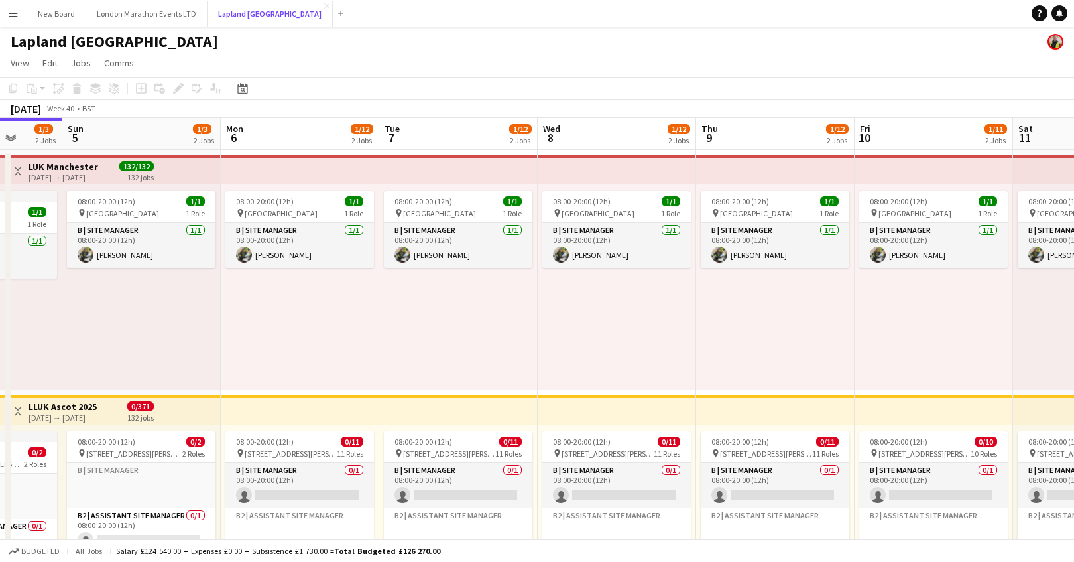
scroll to position [0, 410]
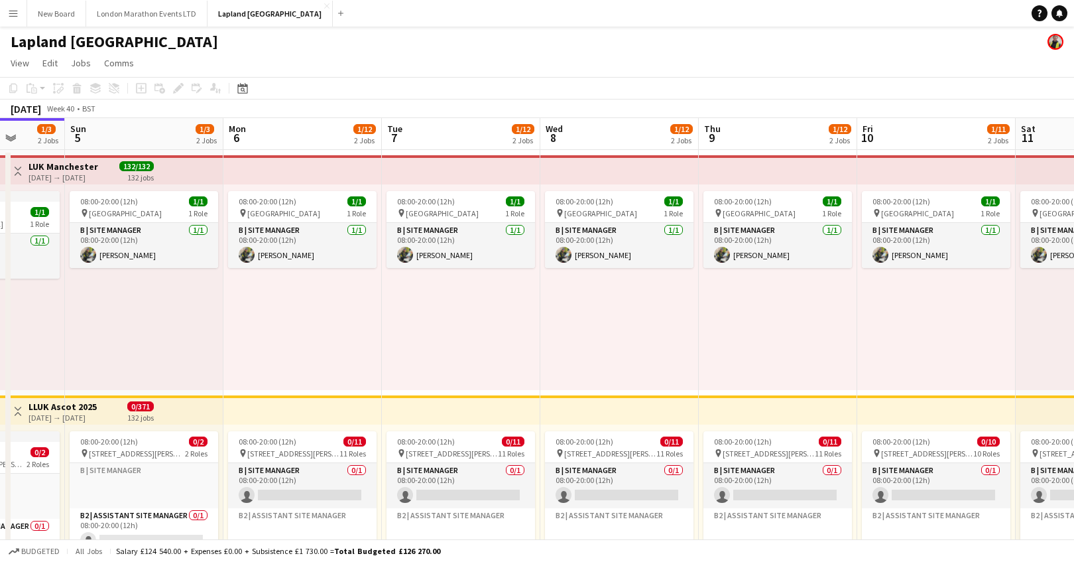
click at [93, 166] on h3 "LUK Manchester" at bounding box center [64, 166] width 70 height 12
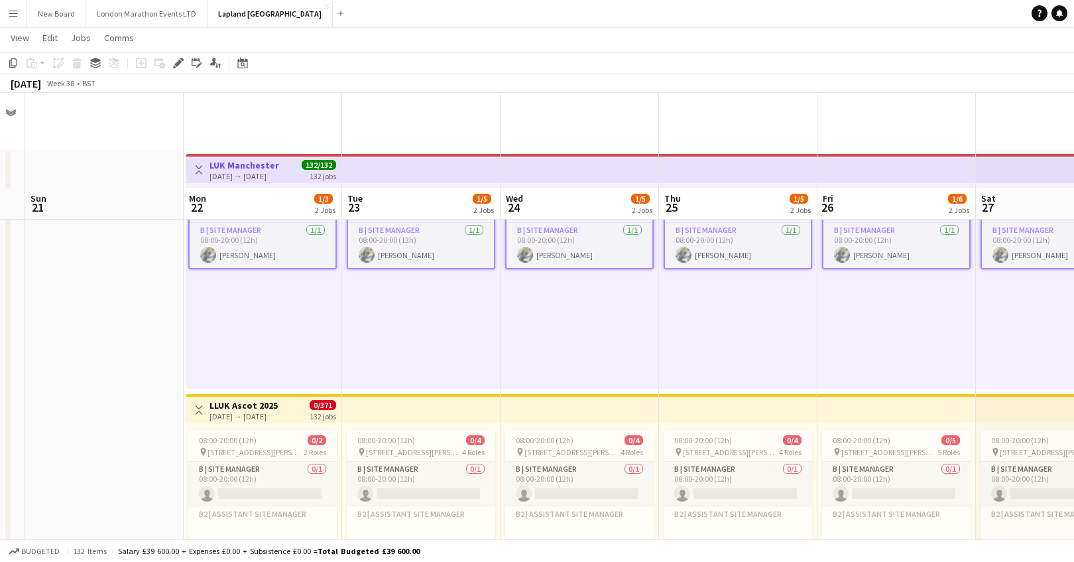
scroll to position [95, 0]
